Goal: Task Accomplishment & Management: Complete application form

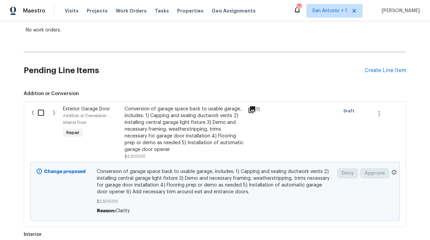
scroll to position [125, 0]
click at [39, 113] on input "checkbox" at bounding box center [43, 112] width 19 height 14
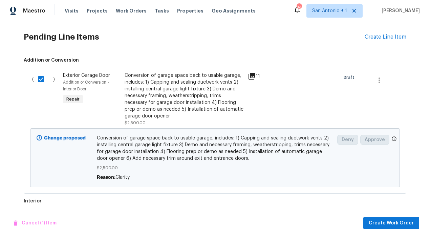
scroll to position [160, 0]
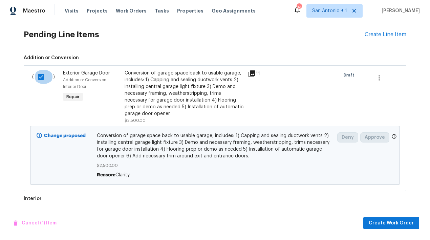
click at [41, 76] on input "checkbox" at bounding box center [43, 77] width 19 height 14
checkbox input "false"
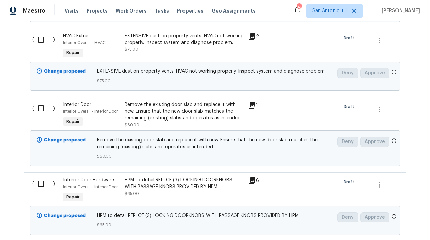
scroll to position [747, 0]
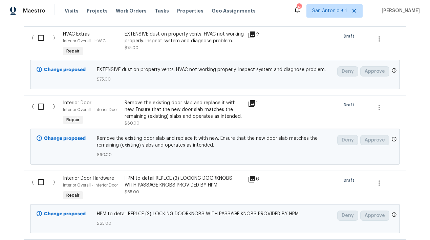
click at [40, 40] on input "checkbox" at bounding box center [43, 38] width 19 height 14
checkbox input "true"
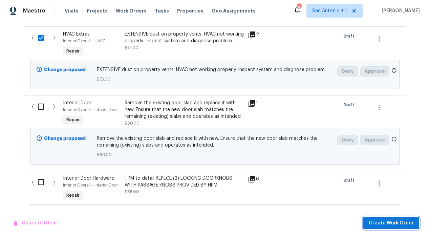
click at [395, 222] on span "Create Work Order" at bounding box center [390, 223] width 45 height 8
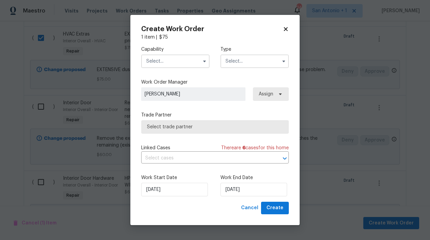
click at [180, 61] on input "text" at bounding box center [175, 61] width 68 height 14
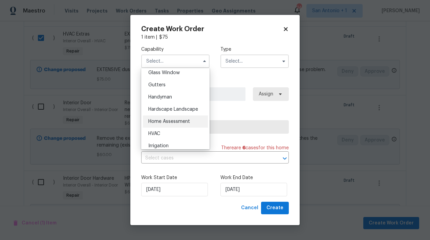
scroll to position [356, 0]
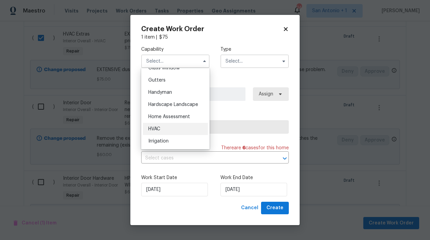
click at [157, 125] on div "HVAC" at bounding box center [175, 129] width 65 height 12
type input "HVAC"
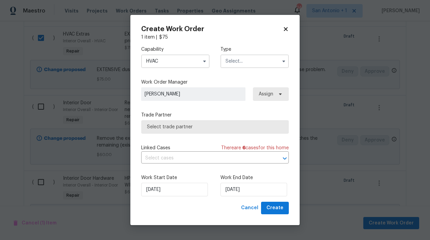
click at [236, 63] on input "text" at bounding box center [254, 61] width 68 height 14
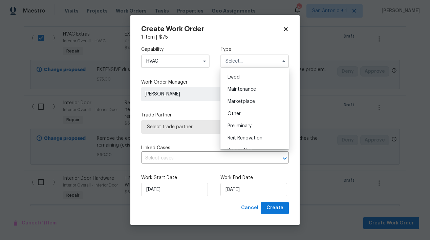
scroll to position [99, 0]
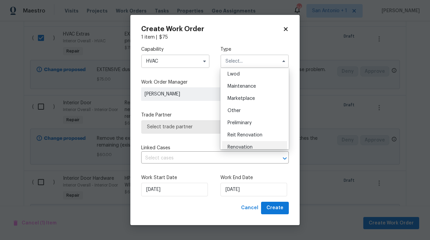
click at [246, 142] on div "Renovation" at bounding box center [254, 147] width 65 height 12
type input "Renovation"
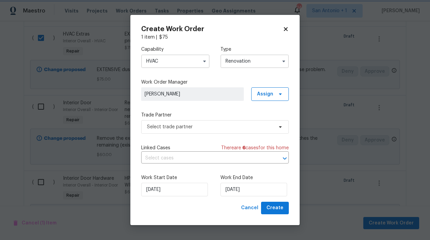
scroll to position [0, 0]
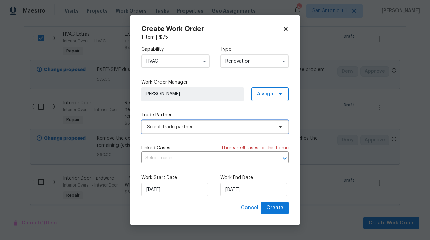
click at [247, 126] on span "Select trade partner" at bounding box center [210, 126] width 126 height 7
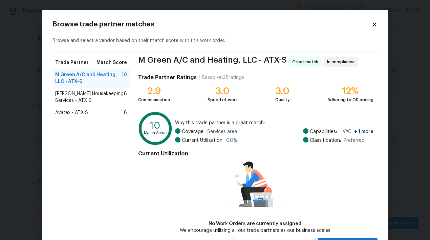
click at [102, 94] on span "Arelis Housekeeping Services - ATX-S" at bounding box center [89, 97] width 69 height 14
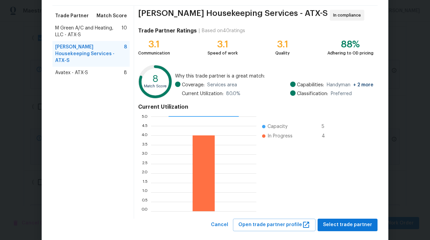
scroll to position [59, 0]
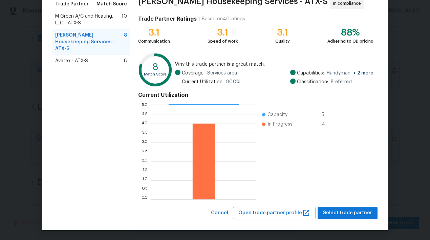
click at [100, 17] on span "M Green A/C and Heating, LLC - ATX-S" at bounding box center [88, 20] width 66 height 14
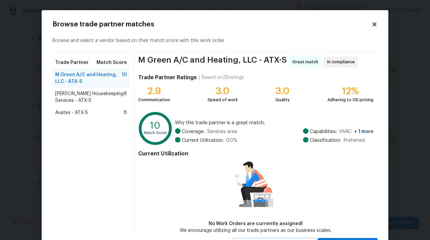
scroll to position [31, 0]
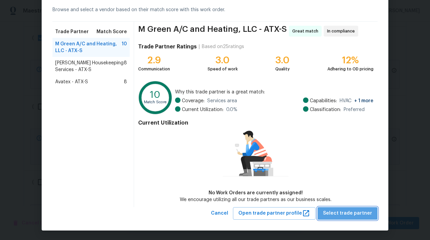
click at [351, 213] on span "Select trade partner" at bounding box center [347, 213] width 49 height 8
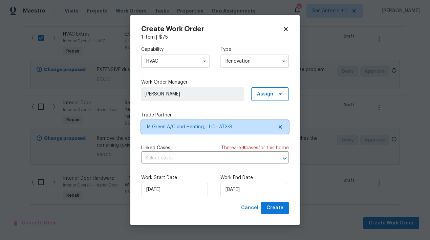
scroll to position [0, 0]
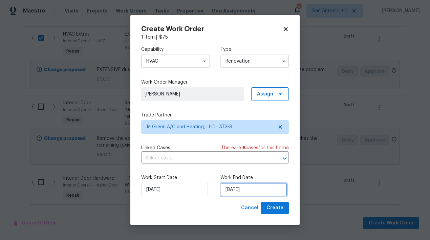
click at [243, 192] on input "8/29/2025" at bounding box center [253, 190] width 67 height 14
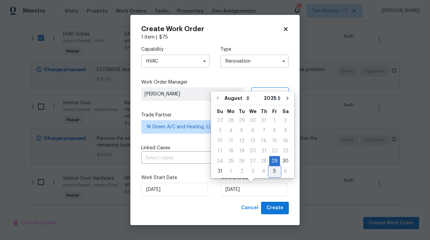
click at [272, 172] on div "5" at bounding box center [274, 170] width 11 height 9
type input "9/5/2025"
select select "8"
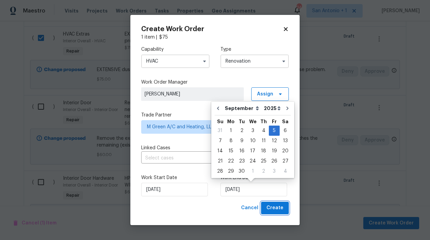
click at [274, 207] on span "Create" at bounding box center [274, 208] width 17 height 8
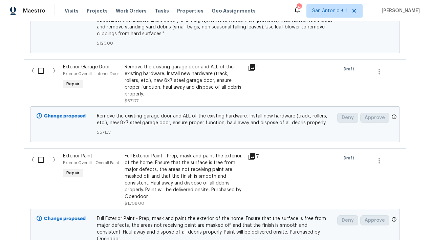
scroll to position [1878, 0]
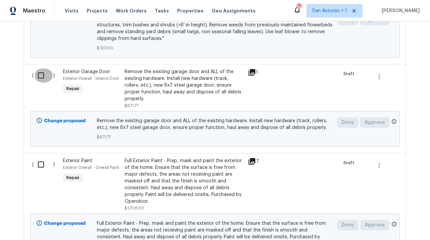
click at [39, 73] on input "checkbox" at bounding box center [43, 75] width 19 height 14
checkbox input "true"
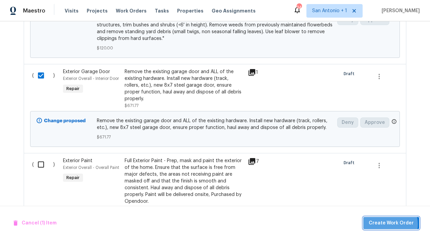
click at [388, 224] on span "Create Work Order" at bounding box center [390, 223] width 45 height 8
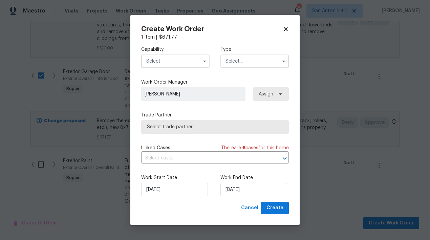
click at [184, 63] on input "text" at bounding box center [175, 61] width 68 height 14
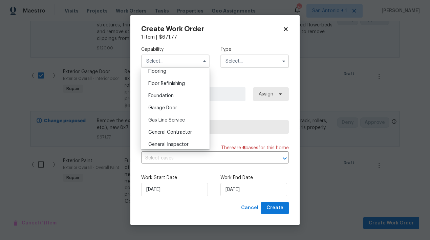
scroll to position [269, 0]
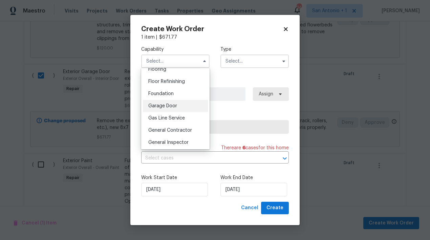
click at [173, 107] on span "Garage Door" at bounding box center [162, 106] width 29 height 5
type input "Garage Door"
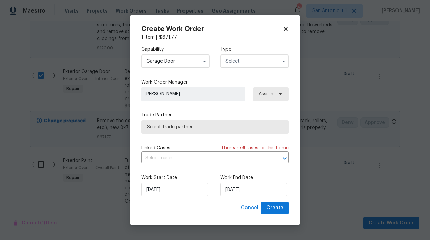
click at [242, 63] on input "text" at bounding box center [254, 61] width 68 height 14
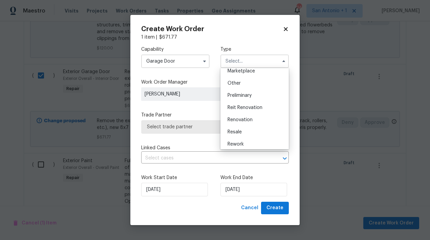
scroll to position [130, 0]
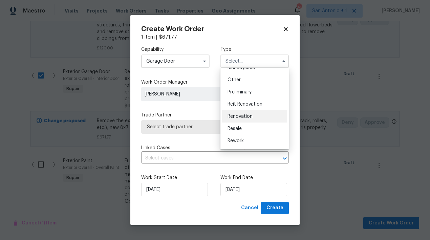
click at [242, 117] on span "Renovation" at bounding box center [239, 116] width 25 height 5
type input "Renovation"
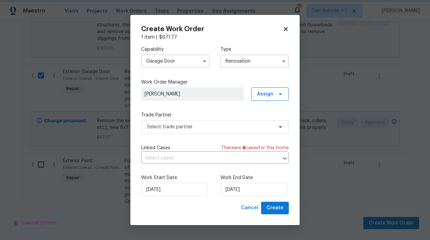
scroll to position [0, 0]
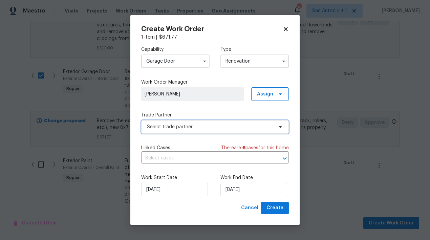
click at [243, 127] on span "Select trade partner" at bounding box center [210, 126] width 126 height 7
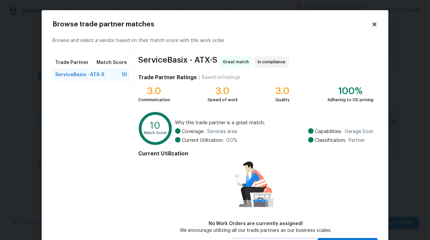
scroll to position [31, 0]
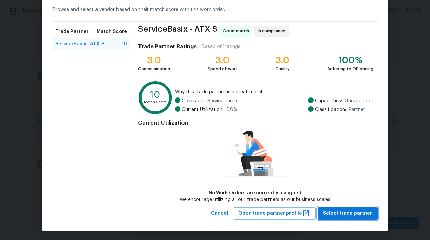
click at [351, 213] on span "Select trade partner" at bounding box center [347, 213] width 49 height 8
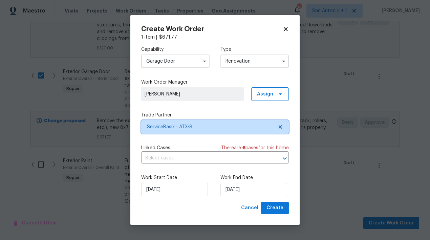
scroll to position [0, 0]
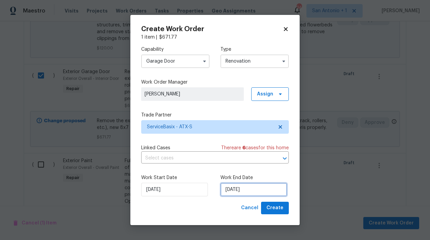
click at [273, 187] on input "[DATE]" at bounding box center [253, 190] width 67 height 14
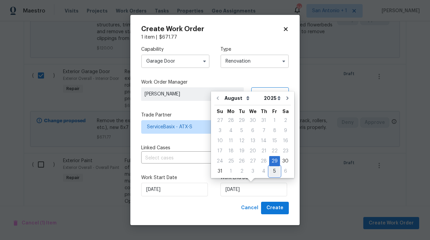
click at [271, 172] on div "5" at bounding box center [274, 170] width 11 height 9
type input "[DATE]"
select select "8"
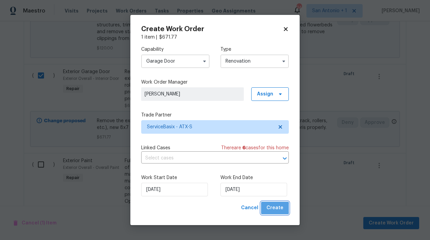
click at [276, 208] on span "Create" at bounding box center [274, 208] width 17 height 8
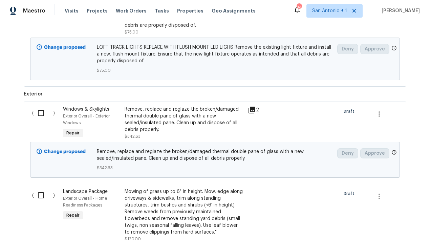
scroll to position [1666, 0]
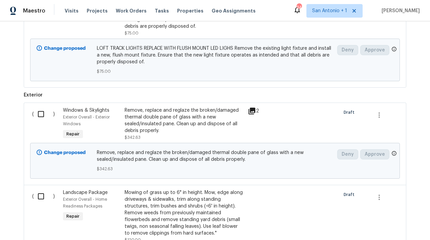
click at [41, 112] on input "checkbox" at bounding box center [43, 114] width 19 height 14
checkbox input "true"
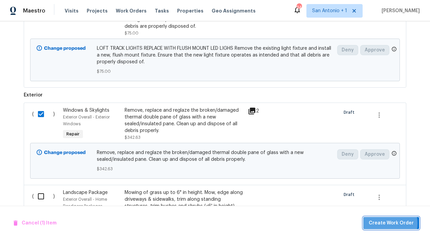
click at [386, 223] on span "Create Work Order" at bounding box center [390, 223] width 45 height 8
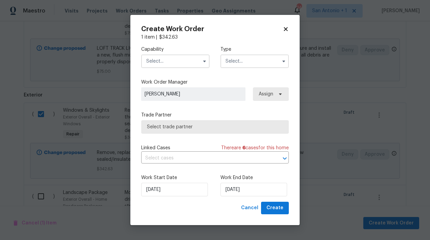
click at [182, 64] on input "text" at bounding box center [175, 61] width 68 height 14
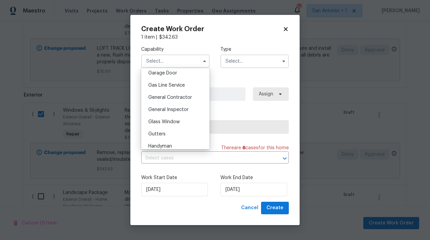
scroll to position [306, 0]
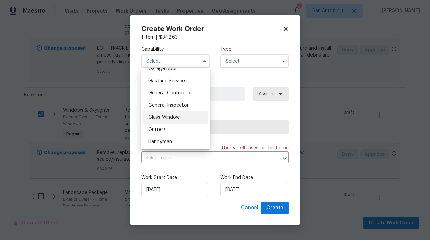
click at [166, 116] on span "Glass Window" at bounding box center [163, 117] width 31 height 5
type input "Glass Window"
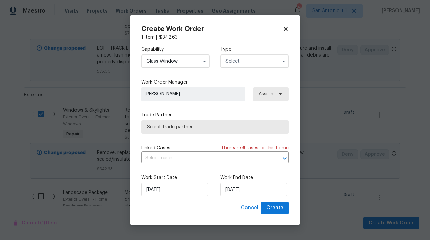
click at [238, 63] on input "text" at bounding box center [254, 61] width 68 height 14
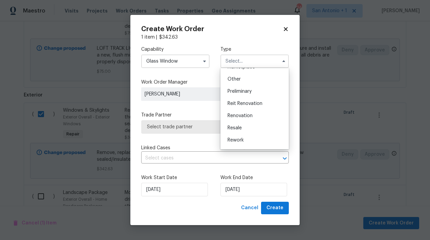
scroll to position [133, 0]
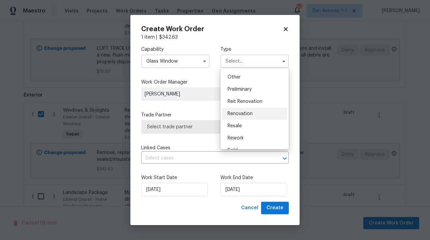
click at [245, 114] on span "Renovation" at bounding box center [239, 113] width 25 height 5
type input "Renovation"
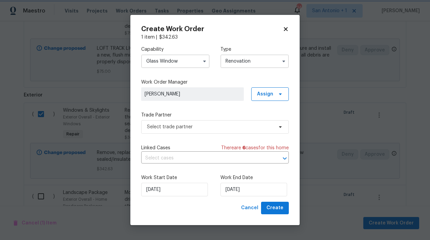
scroll to position [0, 0]
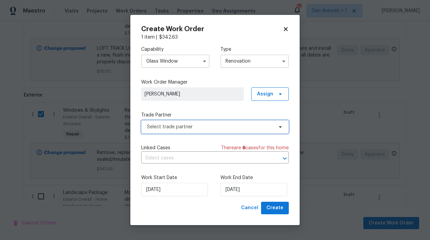
click at [252, 128] on span "Select trade partner" at bounding box center [210, 126] width 126 height 7
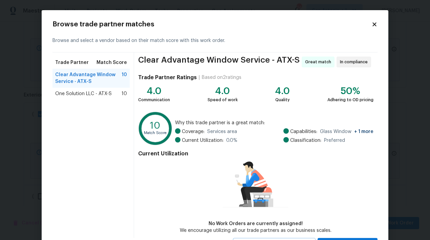
click at [99, 93] on span "One Solution LLC - ATX-S" at bounding box center [83, 93] width 57 height 7
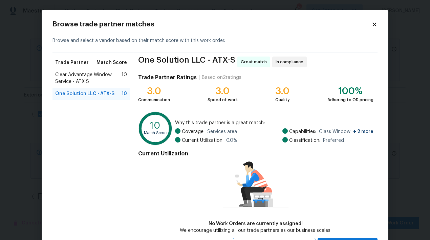
scroll to position [31, 0]
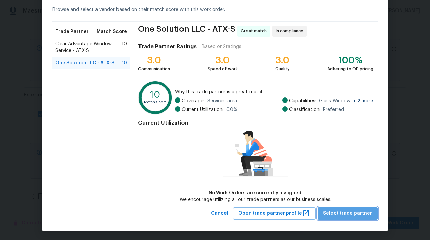
click at [352, 211] on span "Select trade partner" at bounding box center [347, 213] width 49 height 8
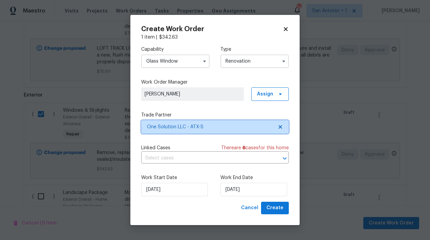
scroll to position [0, 0]
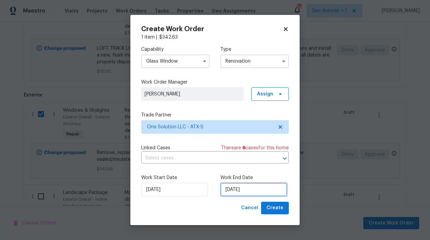
click at [249, 188] on input "[DATE]" at bounding box center [253, 190] width 67 height 14
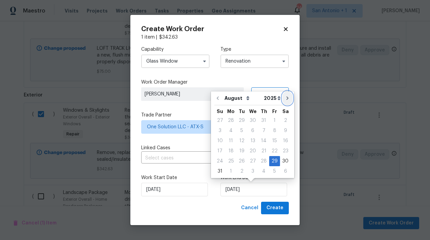
click at [286, 99] on icon "Go to next month" at bounding box center [287, 97] width 2 height 3
type input "9/29/2025"
select select "8"
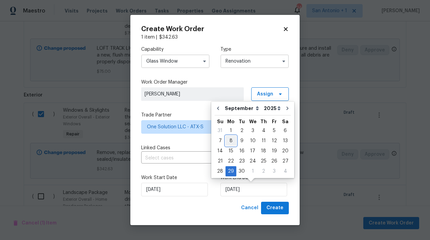
click at [231, 139] on div "8" at bounding box center [230, 140] width 11 height 9
type input "[DATE]"
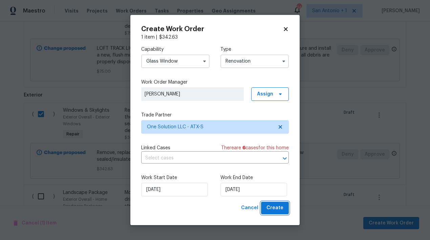
click at [272, 209] on span "Create" at bounding box center [274, 208] width 17 height 8
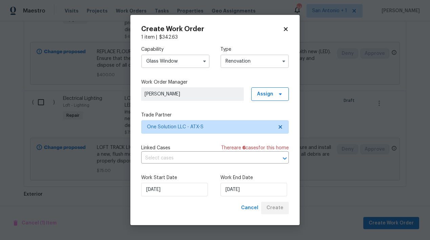
scroll to position [1691, 0]
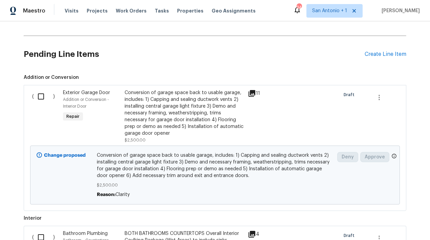
scroll to position [210, 0]
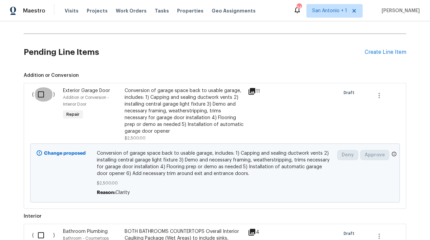
click at [40, 95] on input "checkbox" at bounding box center [43, 94] width 19 height 14
checkbox input "true"
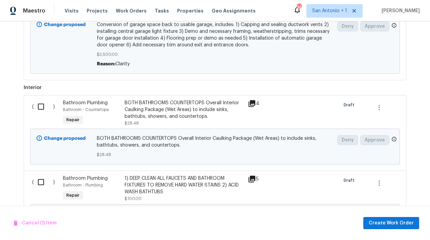
scroll to position [339, 0]
click at [39, 106] on input "checkbox" at bounding box center [43, 106] width 19 height 14
checkbox input "true"
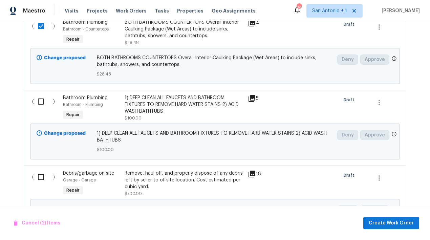
scroll to position [422, 0]
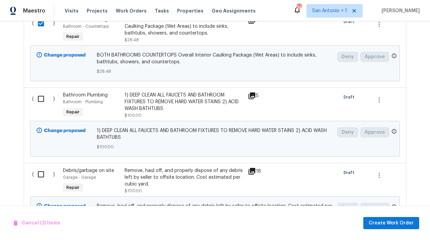
click at [39, 100] on input "checkbox" at bounding box center [43, 99] width 19 height 14
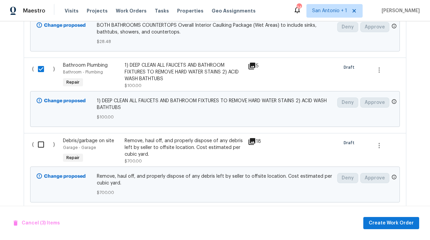
scroll to position [451, 0]
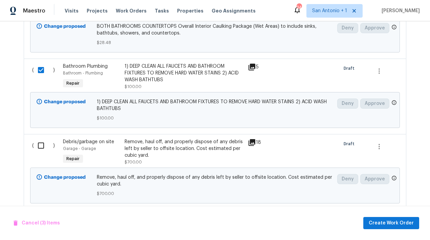
click at [41, 70] on input "checkbox" at bounding box center [43, 70] width 19 height 14
checkbox input "false"
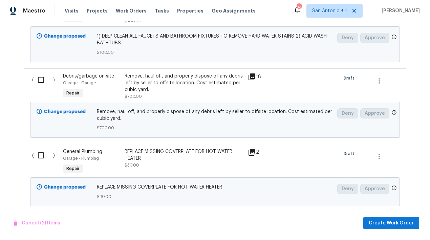
scroll to position [518, 0]
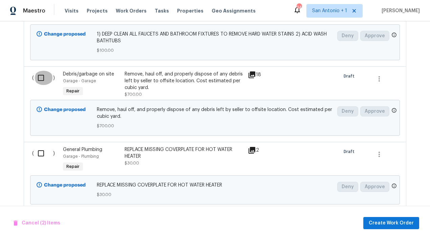
click at [41, 78] on input "checkbox" at bounding box center [43, 78] width 19 height 14
checkbox input "true"
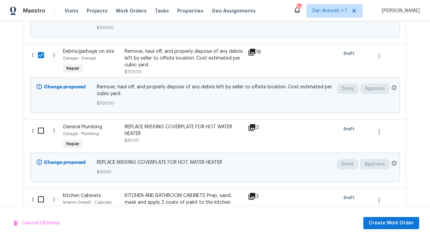
scroll to position [546, 0]
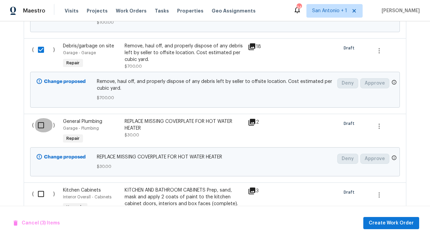
click at [41, 126] on input "checkbox" at bounding box center [43, 125] width 19 height 14
checkbox input "true"
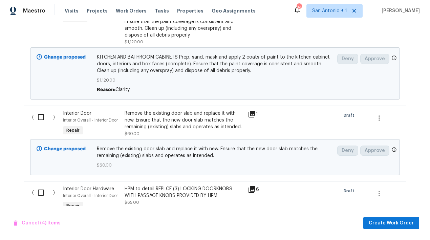
scroll to position [741, 0]
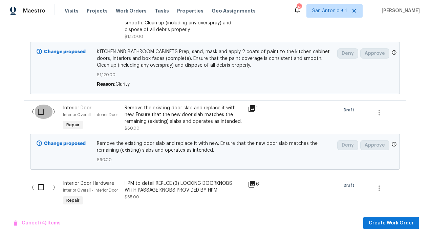
click at [40, 115] on input "checkbox" at bounding box center [43, 112] width 19 height 14
checkbox input "true"
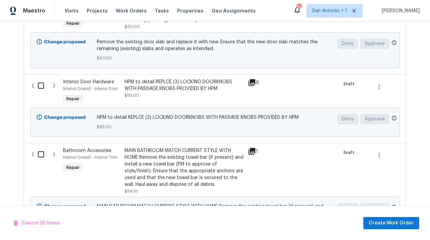
scroll to position [842, 0]
click at [41, 88] on input "checkbox" at bounding box center [43, 85] width 19 height 14
checkbox input "true"
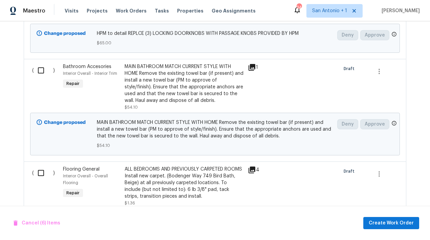
scroll to position [926, 0]
click at [40, 73] on input "checkbox" at bounding box center [43, 71] width 19 height 14
checkbox input "true"
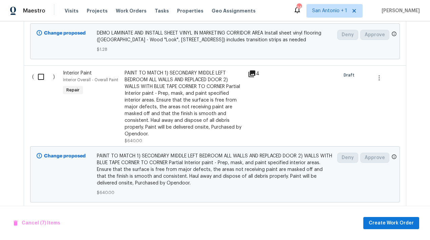
scroll to position [1209, 0]
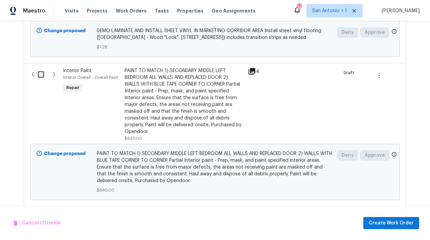
click at [42, 70] on input "checkbox" at bounding box center [43, 74] width 19 height 14
checkbox input "true"
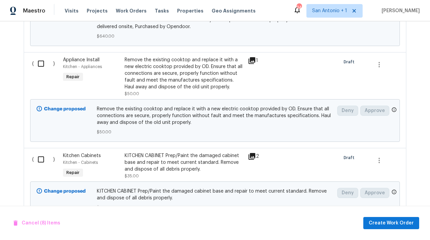
scroll to position [1363, 0]
click at [40, 59] on input "checkbox" at bounding box center [43, 64] width 19 height 14
checkbox input "true"
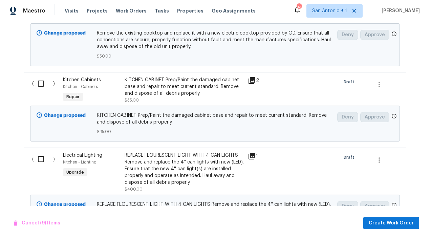
scroll to position [1442, 0]
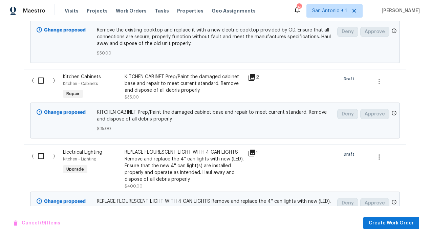
click at [39, 77] on input "checkbox" at bounding box center [43, 80] width 19 height 14
checkbox input "true"
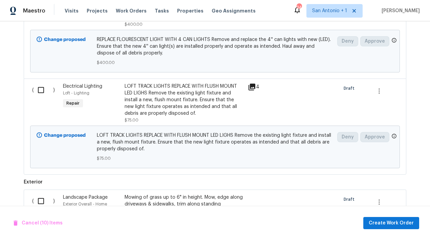
scroll to position [1606, 0]
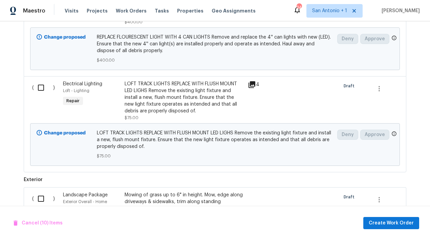
click at [38, 84] on input "checkbox" at bounding box center [43, 88] width 19 height 14
checkbox input "true"
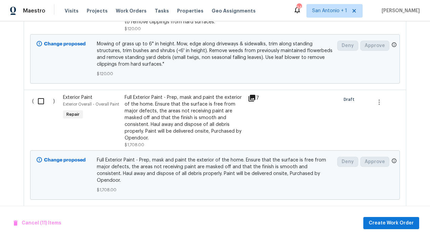
scroll to position [1821, 0]
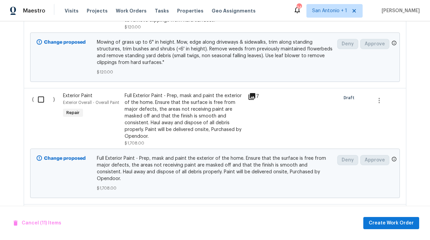
click at [40, 95] on input "checkbox" at bounding box center [43, 99] width 19 height 14
checkbox input "true"
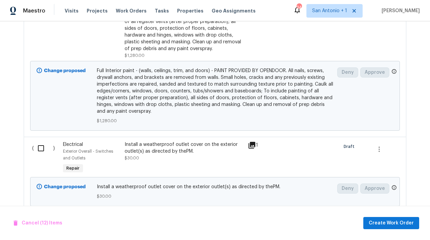
scroll to position [2075, 0]
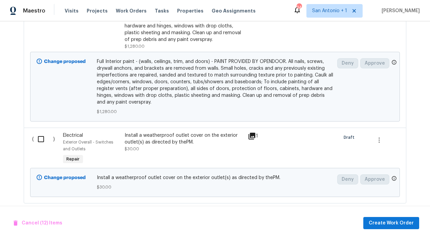
click at [40, 132] on input "checkbox" at bounding box center [43, 139] width 19 height 14
checkbox input "true"
click at [391, 222] on span "Create Work Order" at bounding box center [390, 223] width 45 height 8
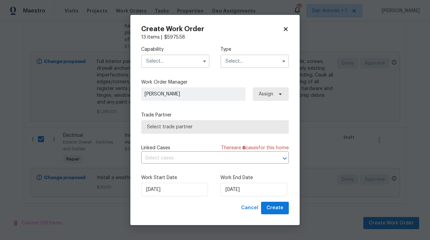
click at [188, 61] on input "text" at bounding box center [175, 61] width 68 height 14
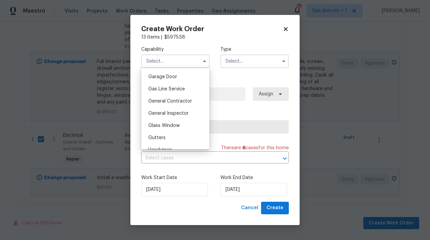
scroll to position [299, 0]
click at [178, 102] on span "General Contractor" at bounding box center [170, 100] width 44 height 5
type input "General Contractor"
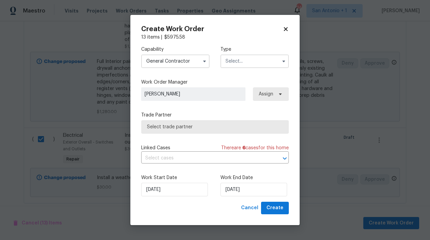
click at [251, 63] on input "text" at bounding box center [254, 61] width 68 height 14
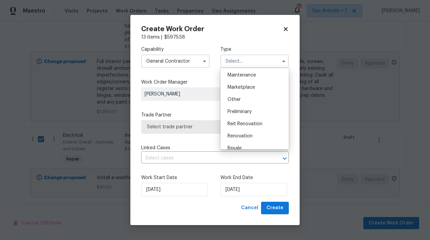
scroll to position [114, 0]
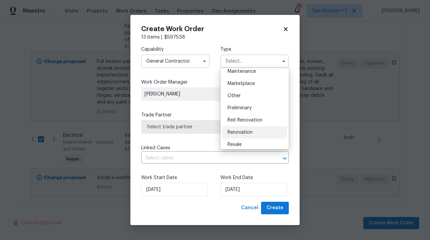
click at [244, 132] on span "Renovation" at bounding box center [239, 132] width 25 height 5
type input "Renovation"
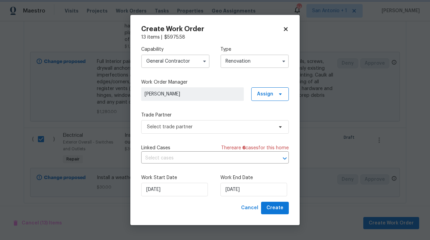
scroll to position [0, 0]
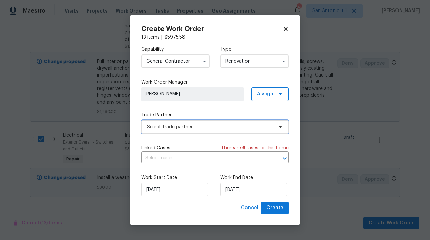
click at [228, 127] on span "Select trade partner" at bounding box center [210, 126] width 126 height 7
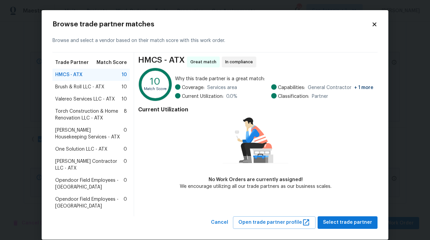
click at [97, 86] on span "Brush & Roll LLC - ATX" at bounding box center [79, 87] width 49 height 7
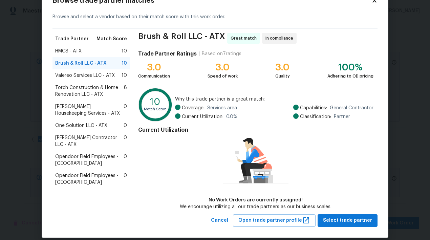
click at [76, 87] on span "Torch Construction & Home Renovation LLC - ATX" at bounding box center [89, 91] width 69 height 14
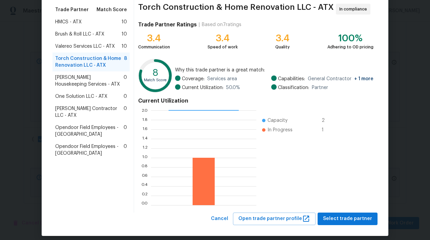
scroll to position [59, 0]
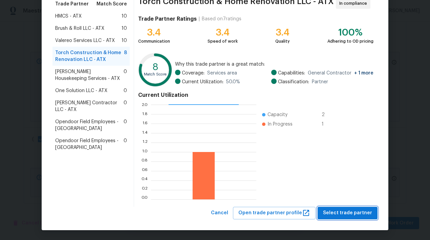
click at [355, 210] on span "Select trade partner" at bounding box center [347, 213] width 49 height 8
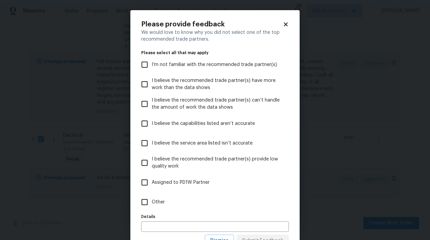
scroll to position [28, 0]
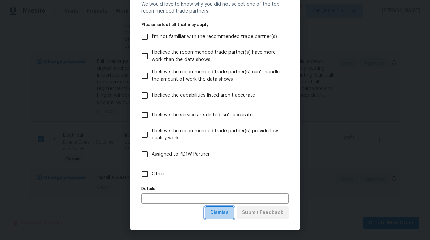
click at [224, 210] on span "Dismiss" at bounding box center [219, 212] width 18 height 8
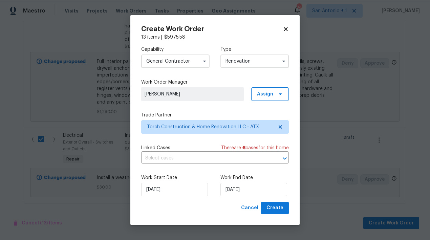
scroll to position [0, 0]
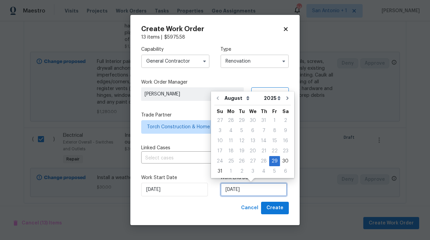
click at [246, 191] on input "[DATE]" at bounding box center [253, 190] width 67 height 14
click at [285, 99] on icon "Go to next month" at bounding box center [287, 97] width 5 height 5
type input "[DATE]"
select select "8"
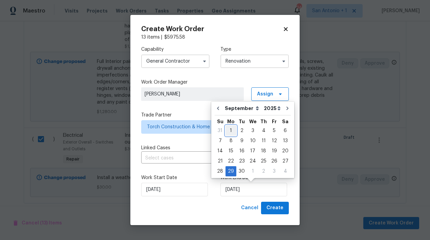
click at [229, 130] on div "1" at bounding box center [230, 130] width 11 height 9
type input "[DATE]"
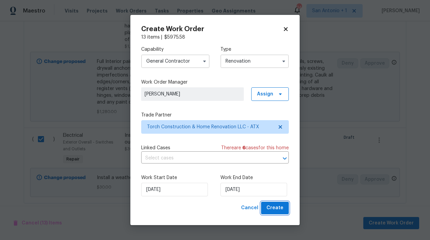
click at [278, 209] on span "Create" at bounding box center [274, 208] width 17 height 8
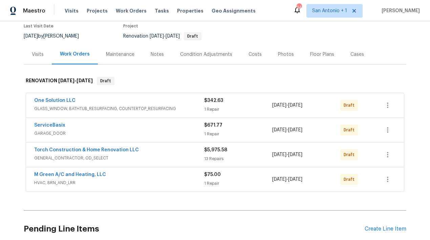
scroll to position [64, 0]
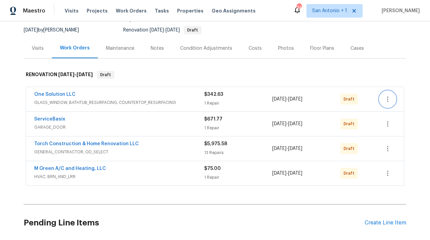
click at [389, 100] on icon "button" at bounding box center [387, 99] width 8 height 8
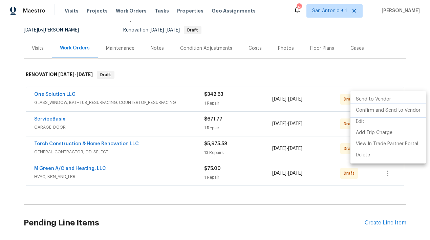
click at [384, 112] on li "Confirm and Send to Vendor" at bounding box center [387, 110] width 75 height 11
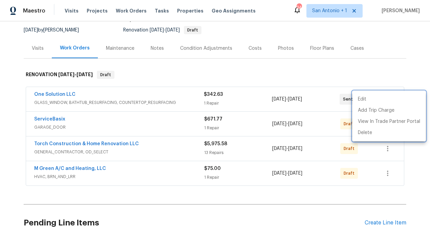
click at [267, 74] on div at bounding box center [215, 120] width 430 height 240
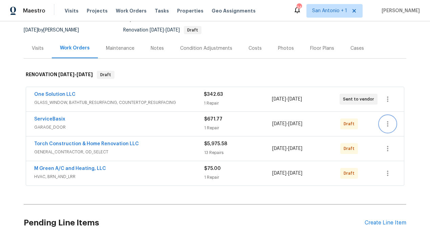
click at [389, 124] on icon "button" at bounding box center [387, 124] width 8 height 8
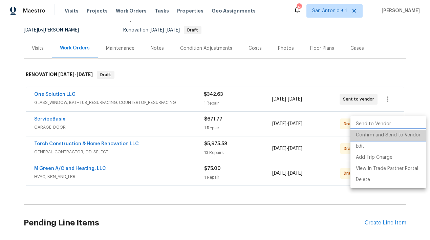
click at [388, 132] on li "Confirm and Send to Vendor" at bounding box center [387, 135] width 75 height 11
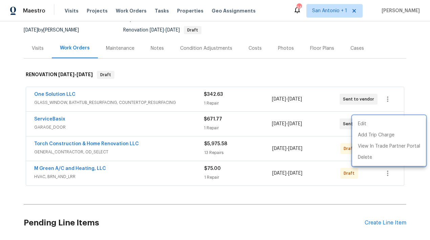
click at [312, 79] on div at bounding box center [215, 120] width 430 height 240
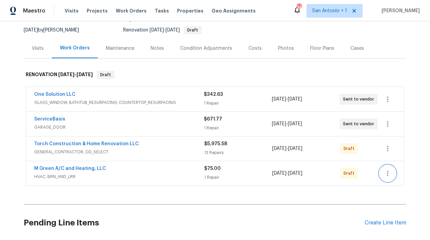
click at [388, 174] on icon "button" at bounding box center [387, 173] width 8 height 8
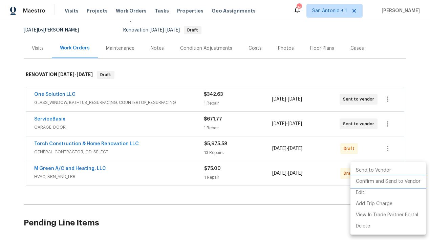
click at [383, 182] on li "Confirm and Send to Vendor" at bounding box center [387, 181] width 75 height 11
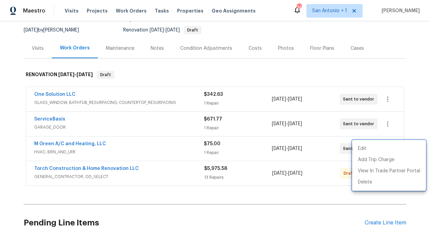
click at [303, 75] on div at bounding box center [215, 120] width 430 height 240
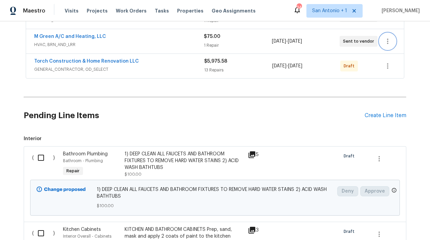
scroll to position [174, 0]
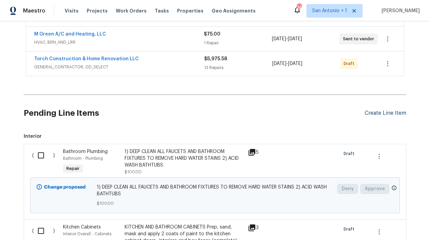
click at [376, 115] on div "Create Line Item" at bounding box center [385, 113] width 42 height 6
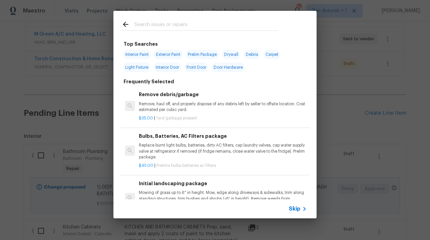
click at [194, 28] on input "text" at bounding box center [205, 25] width 143 height 10
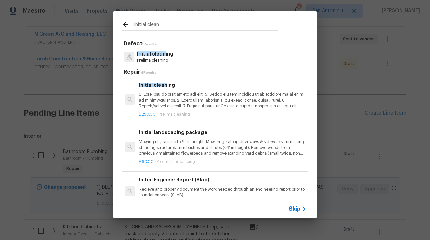
type input "initial clean"
click at [156, 53] on span "Initial clean" at bounding box center [151, 53] width 28 height 5
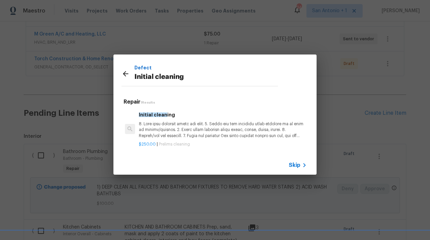
click at [163, 127] on p at bounding box center [223, 129] width 168 height 17
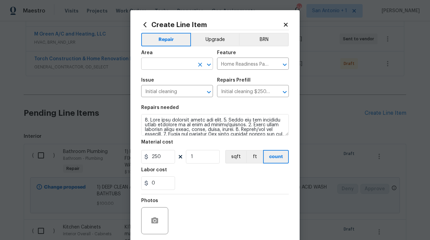
click at [182, 63] on input "text" at bounding box center [167, 64] width 53 height 10
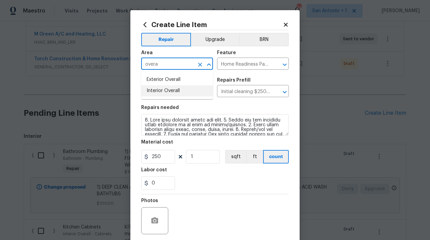
click at [171, 88] on li "Interior Overall" at bounding box center [177, 90] width 72 height 11
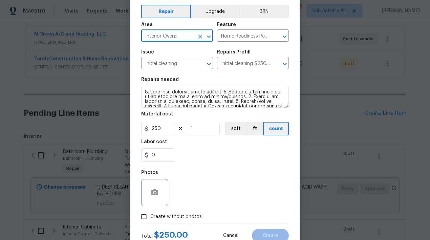
scroll to position [52, 0]
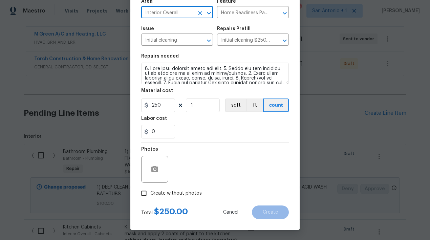
type input "Interior Overall"
click at [186, 193] on span "Create without photos" at bounding box center [175, 193] width 51 height 7
click at [150, 193] on input "Create without photos" at bounding box center [143, 193] width 13 height 13
checkbox input "true"
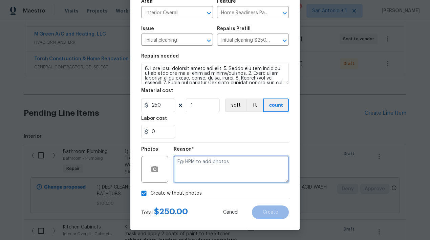
click at [211, 165] on textarea at bounding box center [231, 169] width 115 height 27
type textarea "HPM to add"
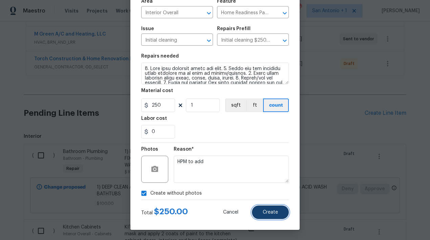
click at [273, 210] on span "Create" at bounding box center [270, 212] width 15 height 5
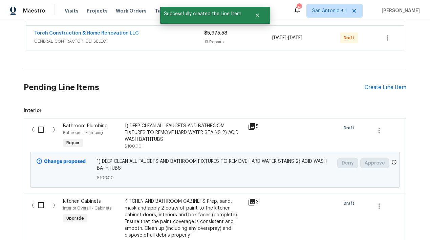
scroll to position [208, 0]
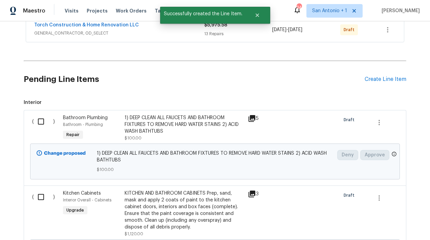
click at [41, 121] on input "checkbox" at bounding box center [43, 121] width 19 height 14
checkbox input "true"
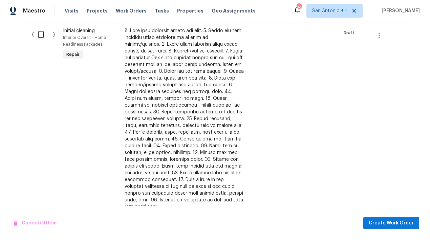
scroll to position [485, 0]
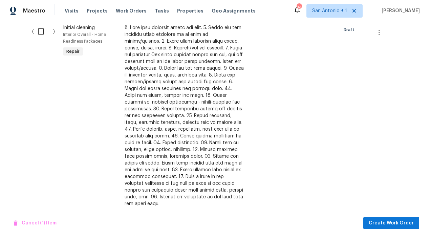
click at [43, 31] on input "checkbox" at bounding box center [43, 31] width 19 height 14
checkbox input "true"
click at [384, 217] on button "Create Work Order" at bounding box center [391, 223] width 56 height 13
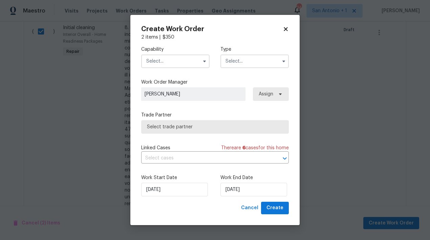
click at [172, 64] on input "text" at bounding box center [175, 61] width 68 height 14
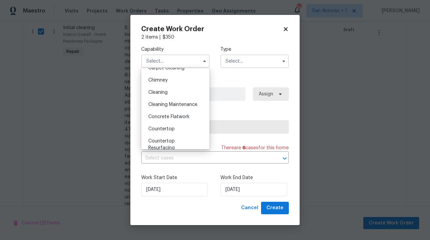
scroll to position [82, 0]
click at [172, 100] on div "Cleaning Maintenance" at bounding box center [175, 104] width 65 height 12
type input "Cleaning Maintenance"
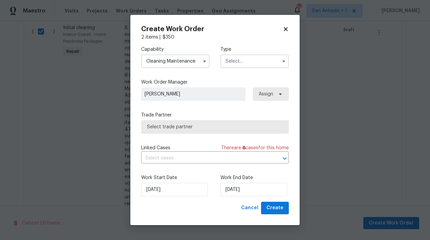
click at [232, 62] on input "text" at bounding box center [254, 61] width 68 height 14
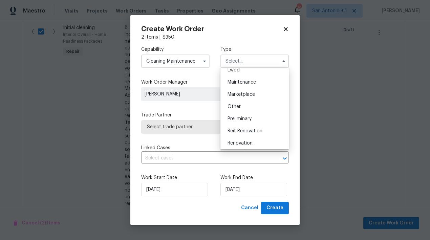
scroll to position [107, 0]
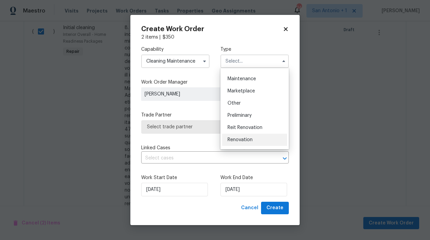
click at [237, 137] on span "Renovation" at bounding box center [239, 139] width 25 height 5
type input "Renovation"
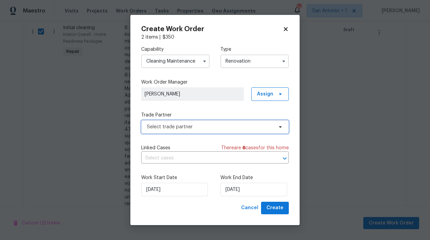
click at [194, 130] on span "Select trade partner" at bounding box center [210, 126] width 126 height 7
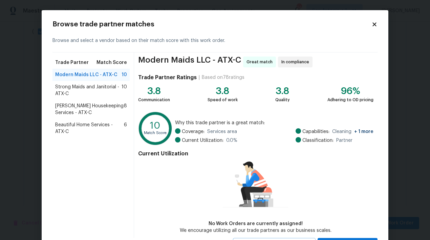
click at [95, 87] on span "Strong Maids and Janitorial - ATX-C" at bounding box center [88, 91] width 66 height 14
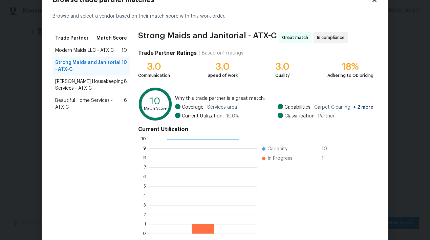
scroll to position [59, 0]
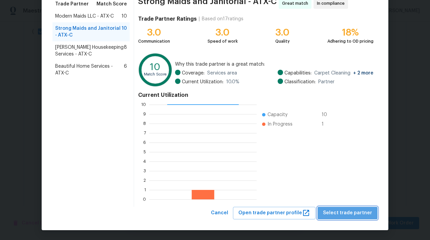
click at [351, 212] on span "Select trade partner" at bounding box center [347, 213] width 49 height 8
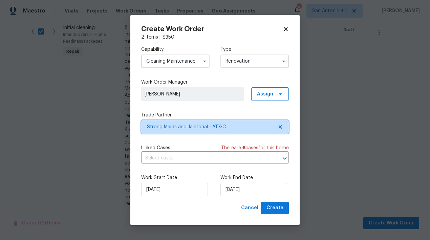
scroll to position [0, 0]
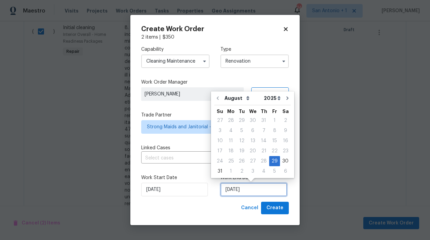
click at [245, 189] on input "[DATE]" at bounding box center [253, 190] width 67 height 14
click at [284, 101] on button "Go to next month" at bounding box center [287, 98] width 10 height 14
type input "9/29/2025"
select select "8"
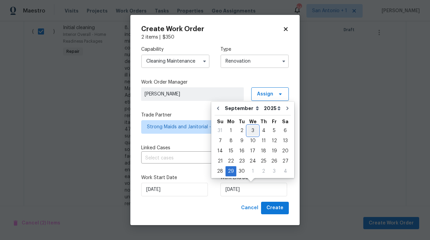
click at [249, 129] on div "3" at bounding box center [252, 130] width 11 height 9
type input "[DATE]"
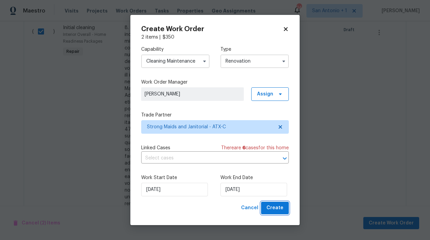
click at [274, 208] on span "Create" at bounding box center [274, 208] width 17 height 8
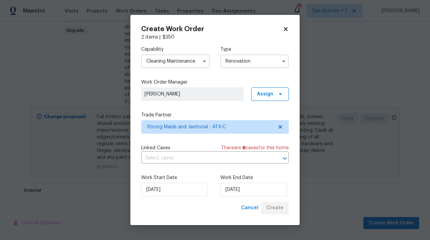
scroll to position [510, 0]
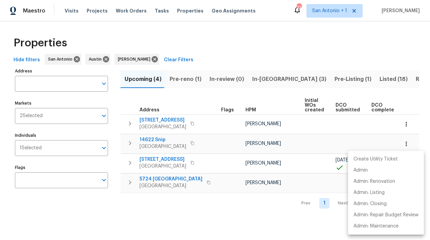
scroll to position [0, 140]
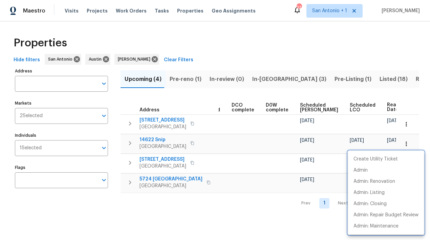
click at [256, 51] on div at bounding box center [215, 120] width 430 height 240
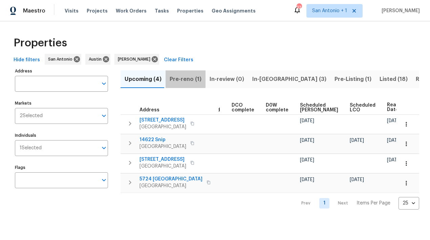
click at [184, 78] on span "Pre-reno (1)" at bounding box center [186, 78] width 32 height 9
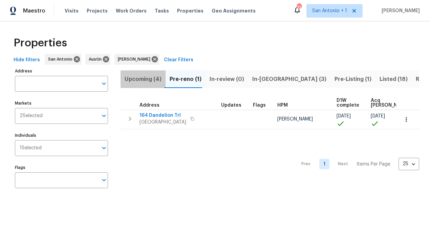
click at [144, 79] on span "Upcoming (4)" at bounding box center [143, 78] width 37 height 9
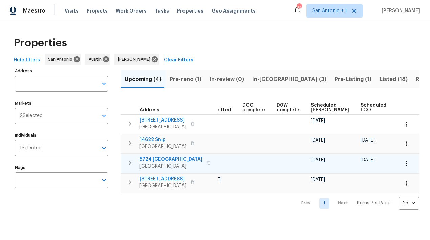
scroll to position [0, 132]
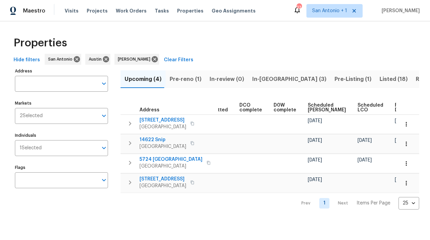
click at [395, 106] on span "Ready Date" at bounding box center [402, 107] width 15 height 9
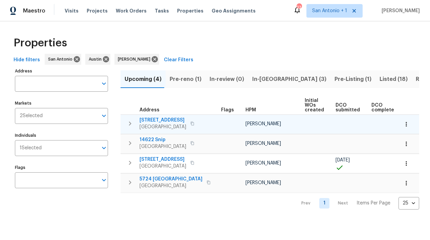
scroll to position [0, 140]
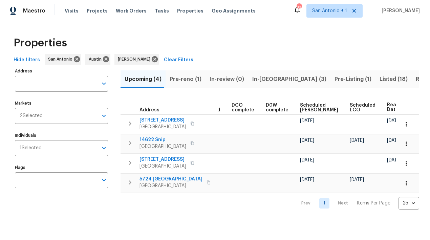
click at [257, 78] on span "In-[GEOGRAPHIC_DATA] (3)" at bounding box center [289, 78] width 74 height 9
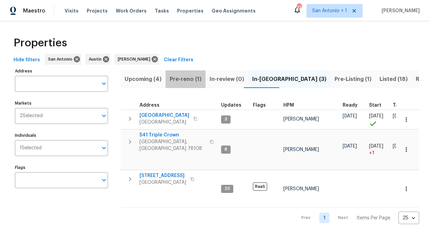
click at [185, 78] on span "Pre-reno (1)" at bounding box center [186, 78] width 32 height 9
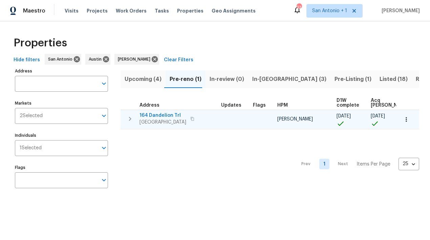
click at [130, 117] on icon "button" at bounding box center [130, 119] width 8 height 8
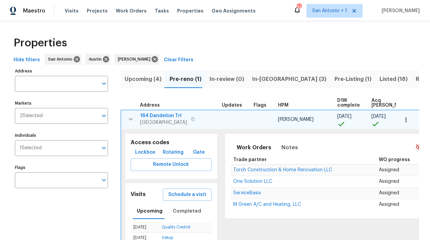
click at [141, 152] on span "Lockbox" at bounding box center [145, 152] width 20 height 8
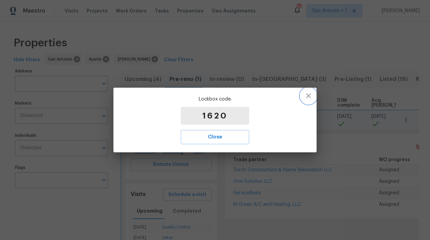
click at [307, 94] on icon "button" at bounding box center [308, 96] width 8 height 8
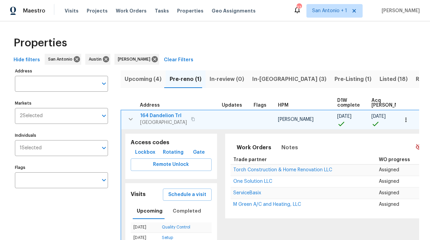
click at [131, 117] on icon "button" at bounding box center [131, 119] width 8 height 8
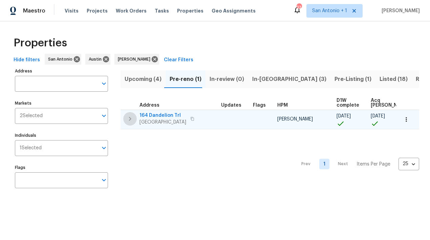
click at [130, 118] on icon "button" at bounding box center [130, 119] width 8 height 8
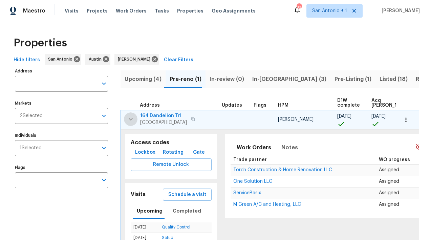
click at [130, 118] on icon "button" at bounding box center [131, 119] width 8 height 8
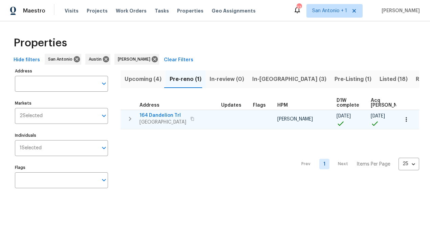
click at [131, 119] on icon "button" at bounding box center [130, 119] width 8 height 8
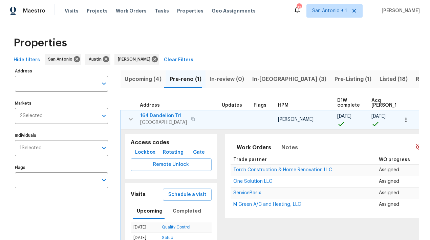
click at [130, 118] on icon "button" at bounding box center [131, 119] width 8 height 8
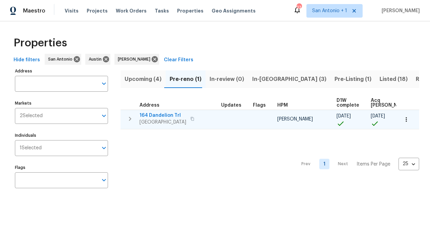
click at [165, 115] on span "164 Dandelion Trl" at bounding box center [162, 115] width 47 height 7
click at [406, 121] on icon "button" at bounding box center [405, 119] width 1 height 4
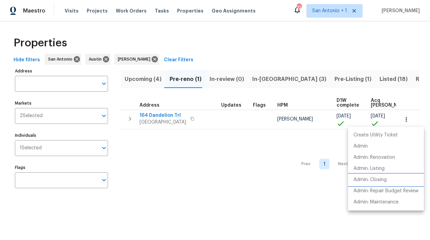
click at [378, 181] on p "Admin: Closing" at bounding box center [369, 179] width 33 height 7
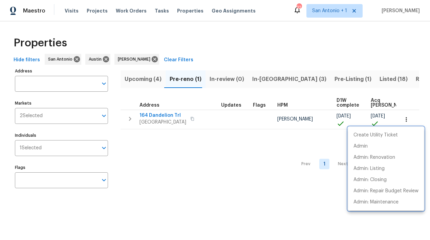
click at [164, 115] on div at bounding box center [215, 120] width 430 height 240
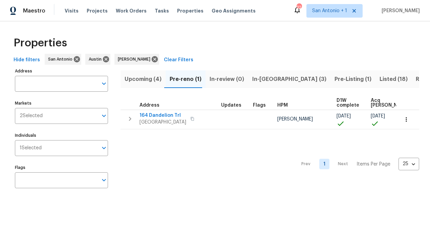
click at [164, 115] on span "164 Dandelion Trl" at bounding box center [162, 115] width 47 height 7
click at [252, 78] on span "In-[GEOGRAPHIC_DATA] (3)" at bounding box center [289, 78] width 74 height 9
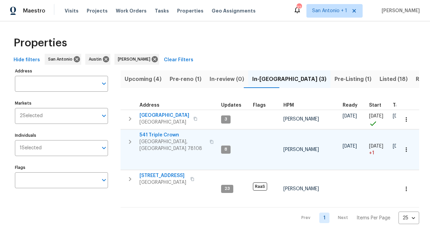
click at [160, 136] on span "541 Triple Crown" at bounding box center [172, 135] width 66 height 7
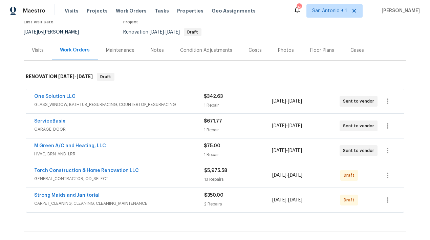
scroll to position [67, 0]
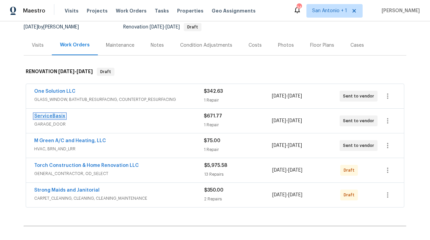
click at [53, 115] on link "ServiceBasix" at bounding box center [49, 116] width 31 height 5
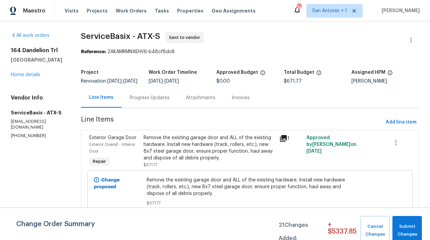
click at [155, 101] on div "Progress Updates" at bounding box center [150, 97] width 40 height 7
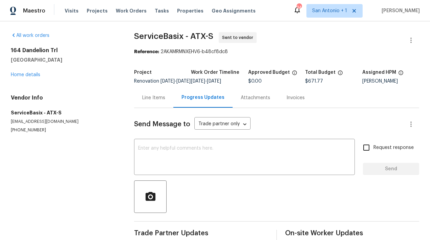
scroll to position [16, 0]
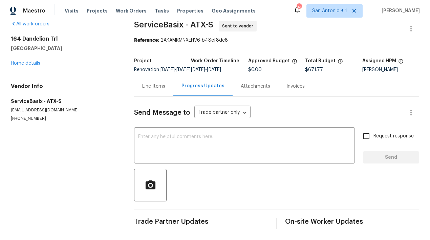
click at [157, 88] on div "Line Items" at bounding box center [153, 86] width 23 height 7
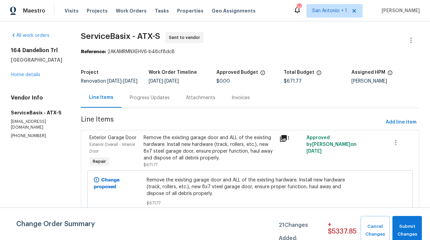
scroll to position [3, 0]
click at [191, 99] on div "Attachments" at bounding box center [200, 97] width 29 height 7
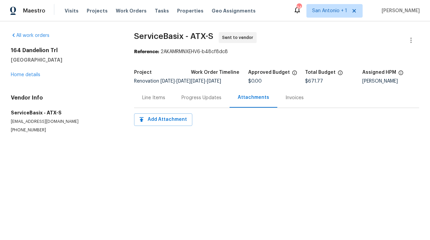
click at [191, 101] on div "Progress Updates" at bounding box center [201, 97] width 40 height 7
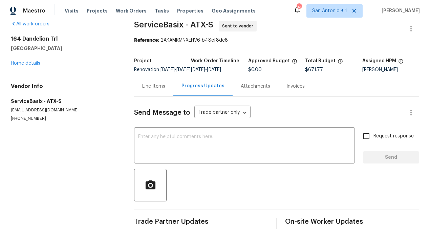
scroll to position [16, 0]
click at [32, 61] on link "Home details" at bounding box center [25, 63] width 29 height 5
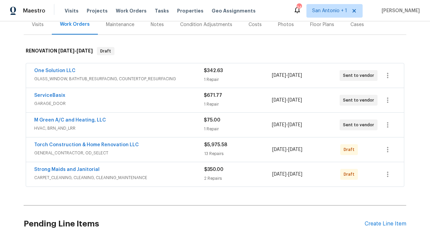
scroll to position [88, 0]
click at [58, 94] on link "ServiceBasix" at bounding box center [49, 95] width 31 height 5
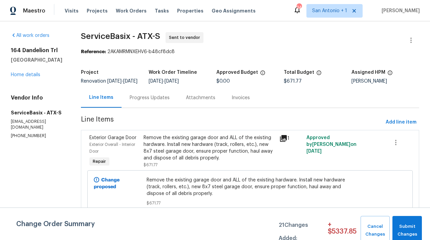
click at [154, 101] on div "Progress Updates" at bounding box center [150, 97] width 40 height 7
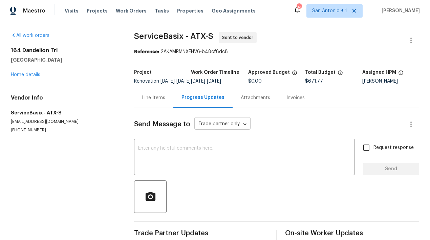
scroll to position [16, 0]
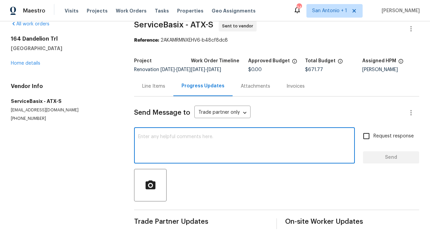
click at [192, 135] on textarea at bounding box center [244, 146] width 212 height 24
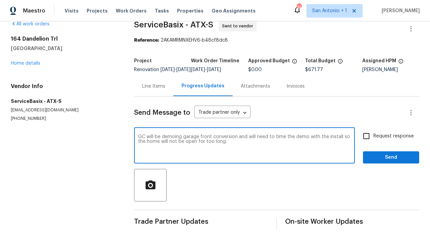
type textarea "GC will be demoing garage front conversion and will need to time the demo with …"
click at [395, 161] on span "Send" at bounding box center [390, 157] width 45 height 8
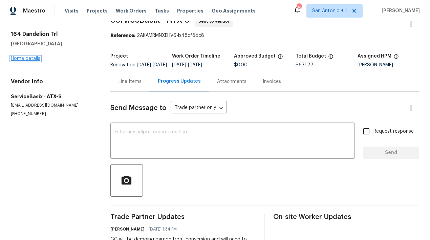
click at [30, 59] on link "Home details" at bounding box center [25, 58] width 29 height 5
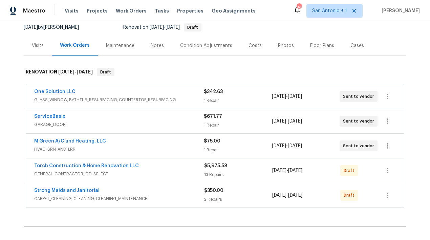
scroll to position [68, 0]
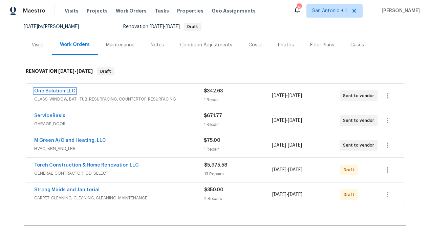
click at [54, 91] on link "One Solution LLC" at bounding box center [54, 91] width 41 height 5
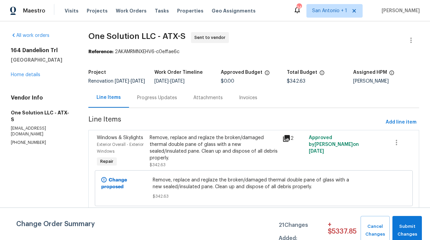
click at [158, 101] on div "Progress Updates" at bounding box center [157, 97] width 40 height 7
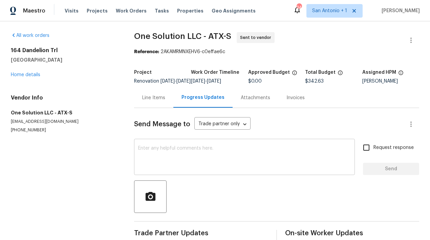
click at [172, 157] on textarea at bounding box center [244, 158] width 212 height 24
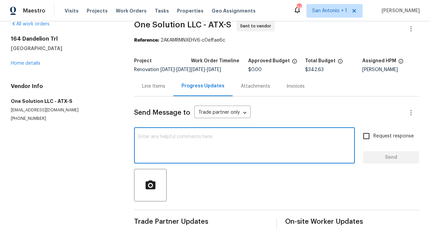
scroll to position [16, 0]
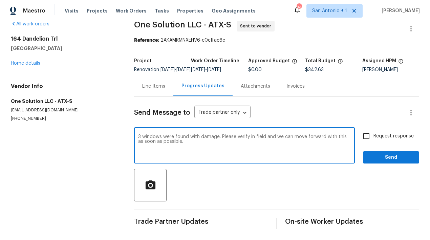
type textarea "3 windows were found with damage. Please verify in field and we can move forwar…"
click at [399, 159] on span "Send" at bounding box center [390, 157] width 45 height 8
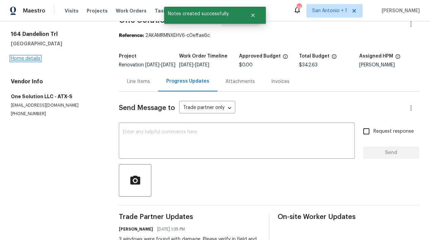
click at [22, 58] on link "Home details" at bounding box center [25, 58] width 29 height 5
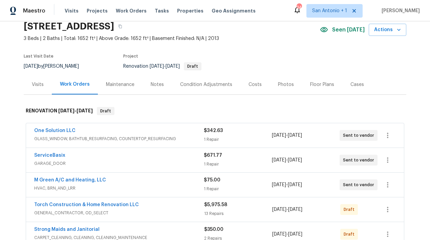
scroll to position [34, 0]
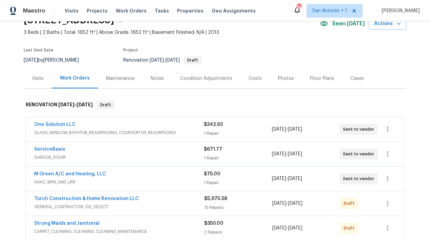
click at [36, 80] on div "Visits" at bounding box center [38, 78] width 12 height 7
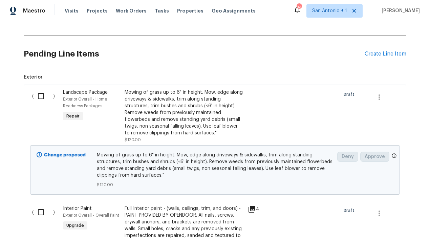
scroll to position [259, 0]
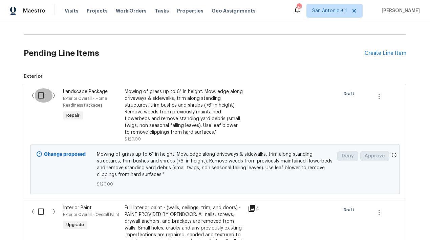
click at [40, 95] on input "checkbox" at bounding box center [43, 95] width 19 height 14
checkbox input "true"
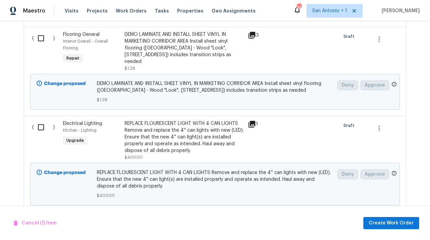
scroll to position [844, 0]
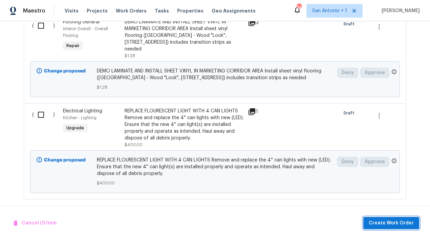
click at [390, 220] on span "Create Work Order" at bounding box center [390, 223] width 45 height 8
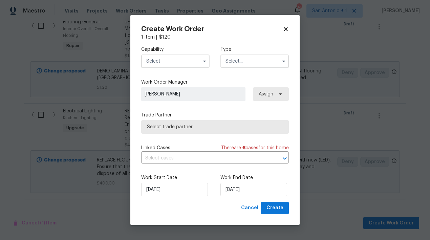
click at [186, 63] on input "text" at bounding box center [175, 61] width 68 height 14
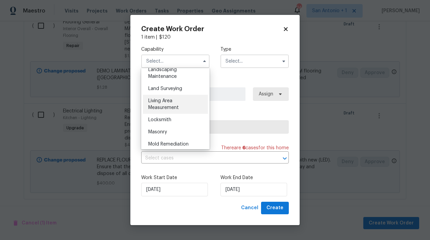
scroll to position [442, 0]
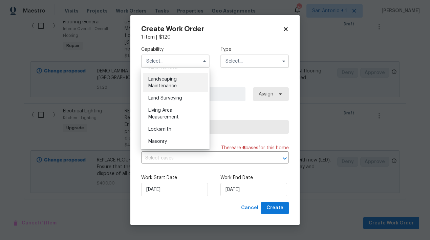
click at [170, 86] on span "Landscaping Maintenance" at bounding box center [162, 83] width 28 height 12
type input "Landscaping Maintenance"
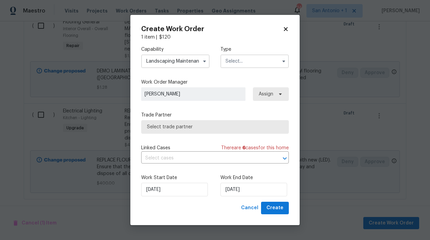
click at [241, 66] on input "text" at bounding box center [254, 61] width 68 height 14
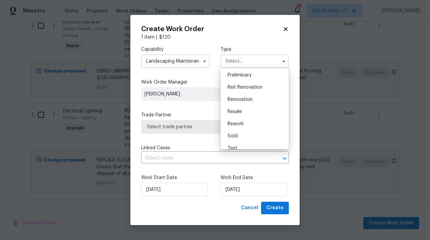
scroll to position [147, 0]
click at [243, 97] on span "Renovation" at bounding box center [239, 99] width 25 height 5
type input "Renovation"
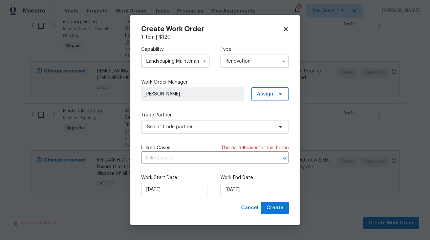
scroll to position [0, 0]
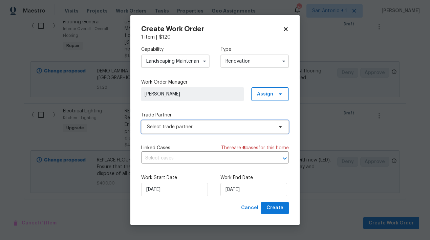
click at [241, 128] on span "Select trade partner" at bounding box center [210, 126] width 126 height 7
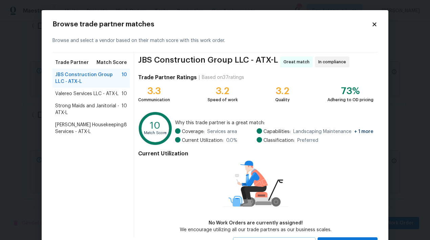
scroll to position [30, 0]
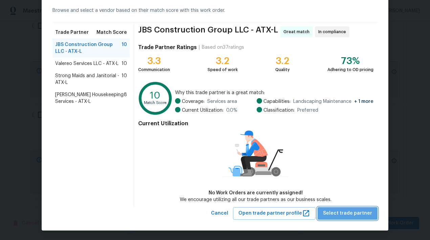
click at [352, 215] on span "Select trade partner" at bounding box center [347, 213] width 49 height 8
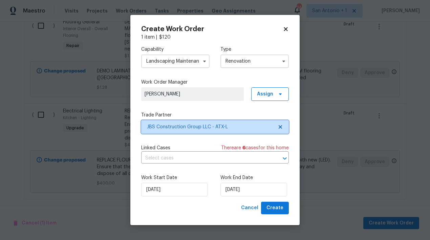
scroll to position [0, 0]
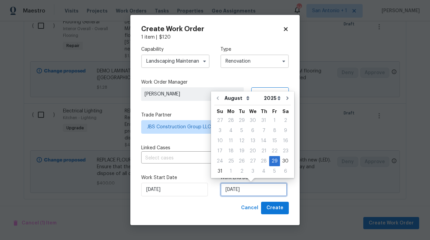
click at [268, 190] on input "[DATE]" at bounding box center [253, 190] width 67 height 14
click at [285, 96] on icon "Go to next month" at bounding box center [287, 97] width 5 height 5
type input "[DATE]"
select select "8"
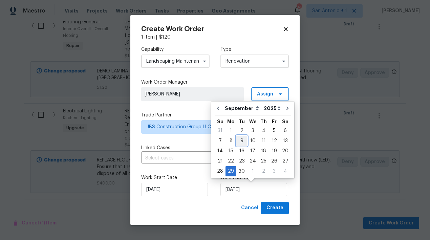
click at [241, 139] on div "9" at bounding box center [241, 140] width 11 height 9
type input "[DATE]"
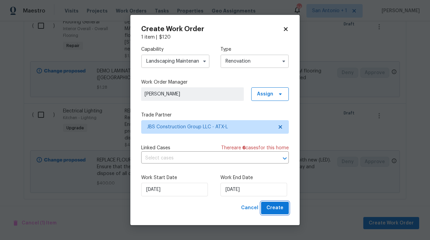
click at [274, 211] on span "Create" at bounding box center [274, 208] width 17 height 8
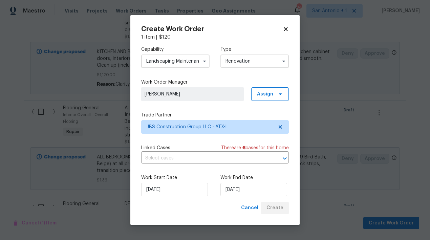
scroll to position [752, 0]
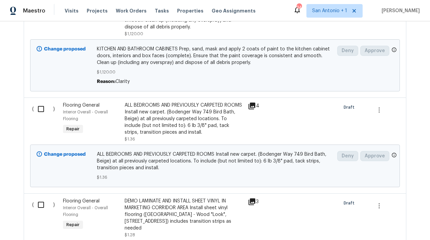
scroll to position [579, 0]
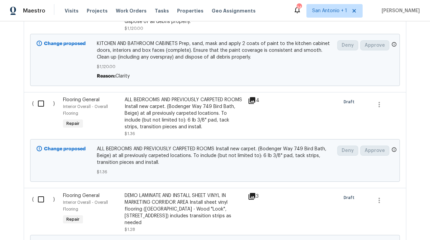
click at [42, 105] on input "checkbox" at bounding box center [43, 103] width 19 height 14
checkbox input "true"
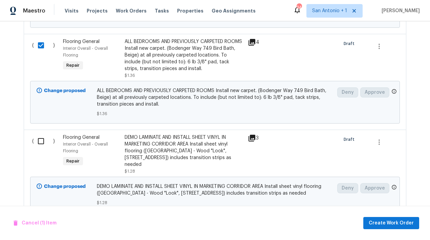
scroll to position [638, 0]
click at [42, 140] on input "checkbox" at bounding box center [43, 141] width 19 height 14
checkbox input "true"
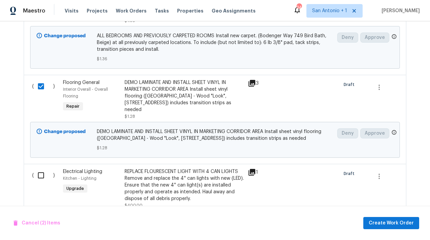
scroll to position [694, 0]
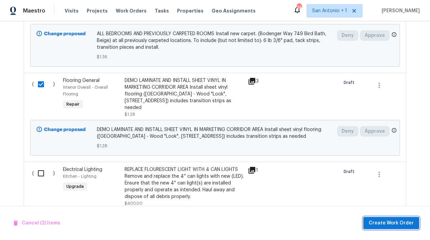
click at [390, 222] on span "Create Work Order" at bounding box center [390, 223] width 45 height 8
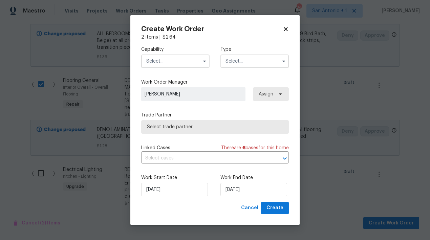
click at [177, 62] on input "text" at bounding box center [175, 61] width 68 height 14
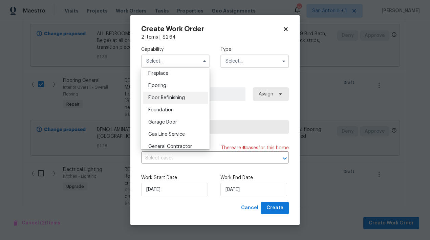
scroll to position [248, 0]
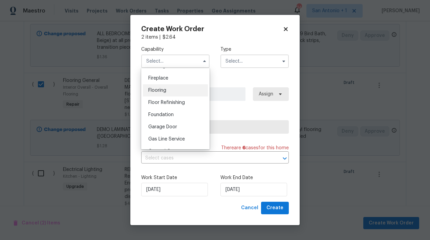
click at [166, 93] on div "Flooring" at bounding box center [175, 90] width 65 height 12
type input "Flooring"
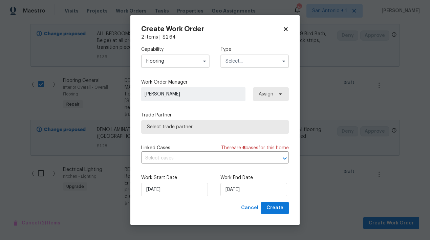
click at [235, 62] on input "text" at bounding box center [254, 61] width 68 height 14
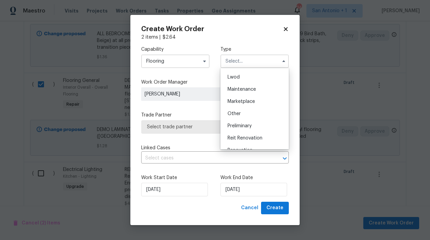
scroll to position [99, 0]
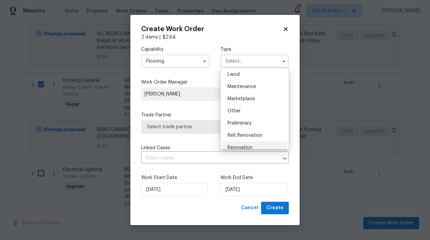
click at [245, 142] on div "Renovation" at bounding box center [254, 147] width 65 height 12
type input "Renovation"
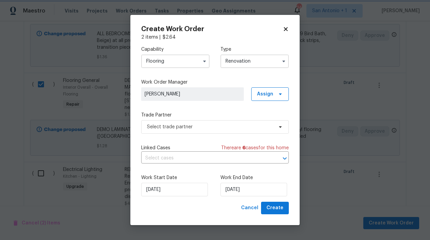
scroll to position [0, 0]
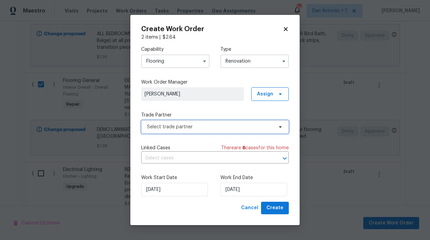
click at [194, 128] on span "Select trade partner" at bounding box center [210, 126] width 126 height 7
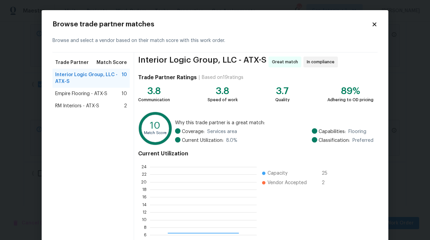
scroll to position [95, 107]
click at [86, 91] on span "Empire Flooring - ATX-S" at bounding box center [81, 93] width 52 height 7
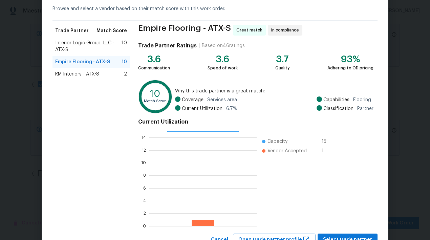
scroll to position [34, 0]
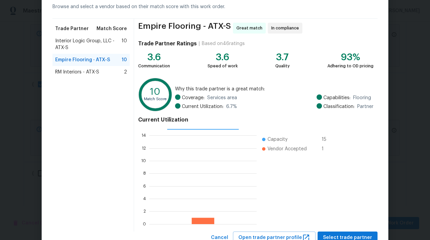
click at [86, 40] on span "Interior Logic Group, LLC - ATX-S" at bounding box center [88, 45] width 66 height 14
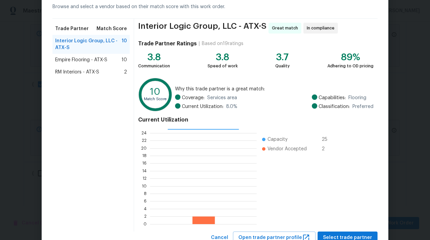
scroll to position [59, 0]
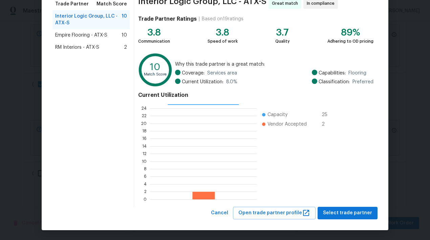
click at [95, 35] on span "Empire Flooring - ATX-S" at bounding box center [81, 35] width 52 height 7
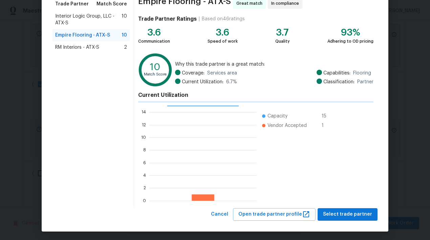
scroll to position [95, 107]
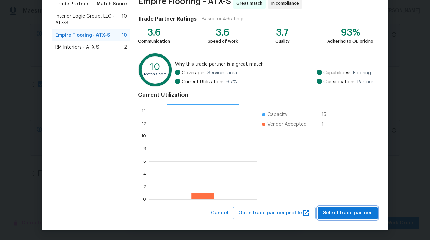
click at [344, 213] on span "Select trade partner" at bounding box center [347, 213] width 49 height 8
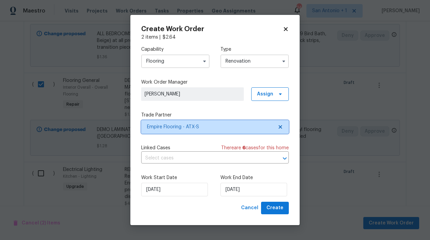
scroll to position [0, 0]
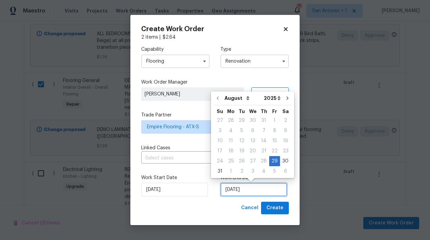
click at [240, 186] on input "[DATE]" at bounding box center [253, 190] width 67 height 14
click at [285, 100] on icon "Go to next month" at bounding box center [287, 97] width 5 height 5
type input "[DATE]"
select select "8"
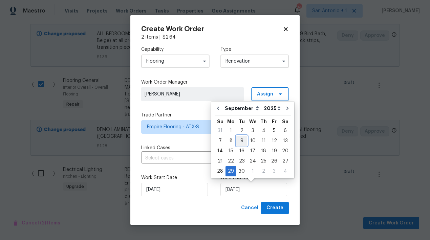
click at [241, 142] on div "9" at bounding box center [241, 140] width 11 height 9
type input "[DATE]"
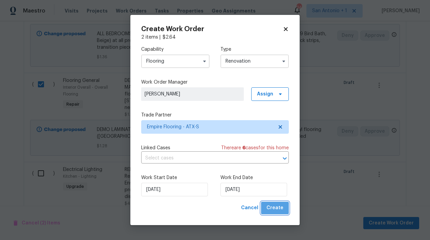
click at [276, 209] on span "Create" at bounding box center [274, 208] width 17 height 8
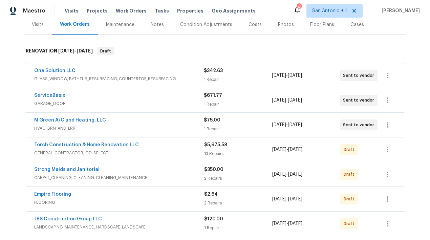
scroll to position [86, 0]
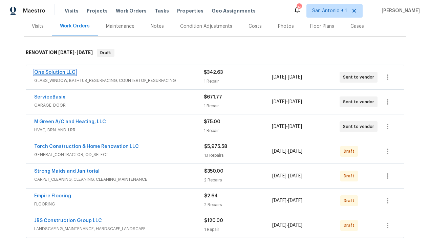
click at [61, 73] on link "One Solution LLC" at bounding box center [54, 72] width 41 height 5
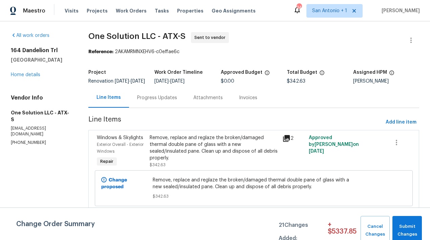
click at [154, 99] on div "Progress Updates" at bounding box center [157, 98] width 56 height 20
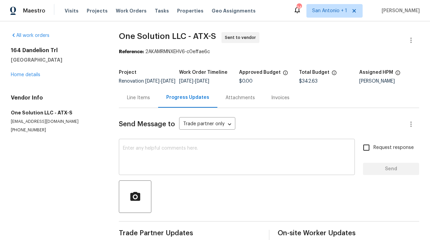
click at [174, 152] on textarea at bounding box center [237, 158] width 228 height 24
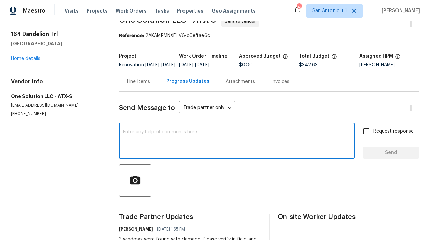
scroll to position [14, 0]
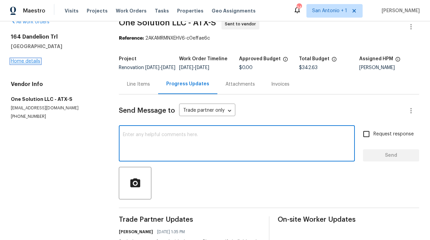
click at [32, 62] on link "Home details" at bounding box center [25, 61] width 29 height 5
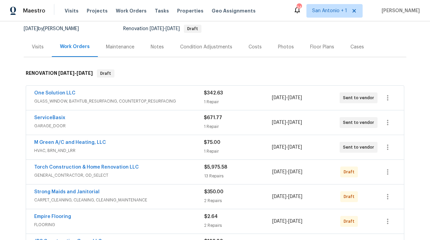
scroll to position [67, 0]
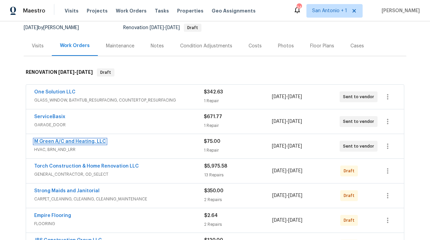
click at [81, 140] on link "M Green A/C and Heating, LLC" at bounding box center [70, 141] width 72 height 5
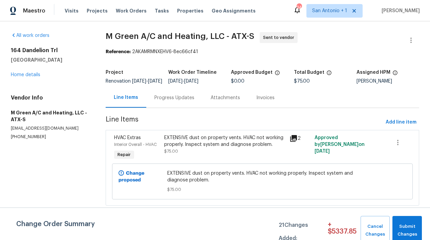
click at [172, 101] on div "Progress Updates" at bounding box center [174, 97] width 40 height 7
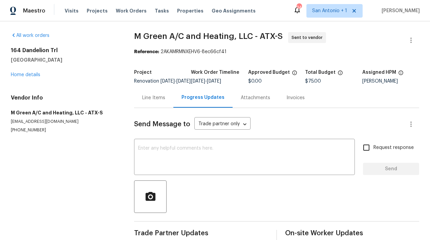
scroll to position [16, 0]
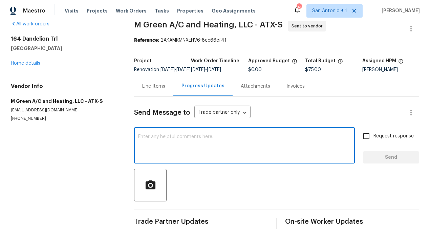
click at [175, 137] on textarea at bounding box center [244, 146] width 212 height 24
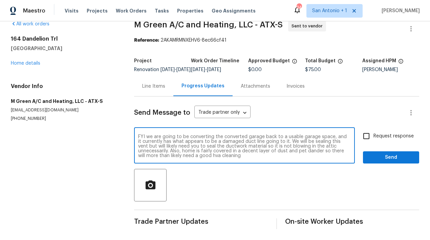
click at [211, 157] on textarea "FYI we are going to be converting the converted garage back to a usable garage …" at bounding box center [244, 146] width 212 height 24
click at [240, 156] on textarea "FYI we are going to be converting the converted garage back to a usable garage …" at bounding box center [244, 146] width 212 height 24
type textarea "FYI we are going to be converting the converted garage back to a usable garage …"
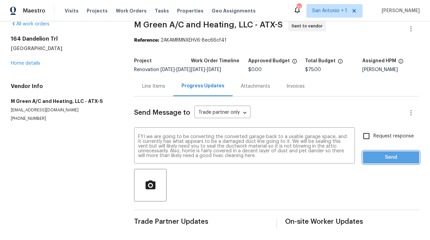
click at [378, 159] on span "Send" at bounding box center [390, 157] width 45 height 8
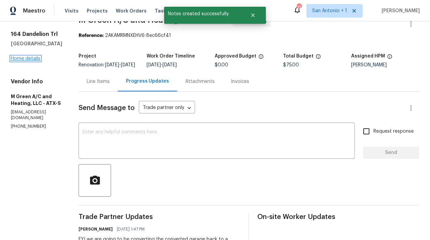
click at [30, 59] on link "Home details" at bounding box center [25, 58] width 29 height 5
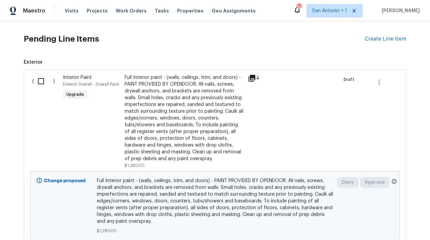
scroll to position [322, 0]
click at [383, 41] on div "Create Line Item" at bounding box center [385, 39] width 42 height 6
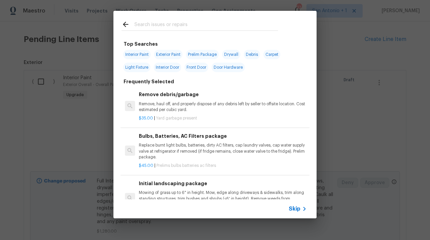
click at [134, 55] on span "Interior Paint" at bounding box center [136, 54] width 27 height 9
type input "Interior Paint"
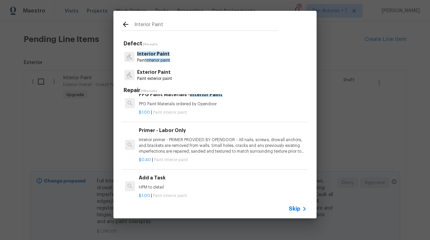
scroll to position [113, 0]
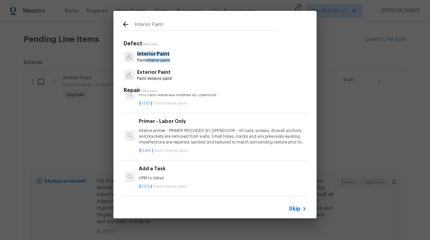
click at [181, 135] on p "Interior primer - PRIMER PROVIDED BY OPENDOOR - All nails, screws, drywall anch…" at bounding box center [223, 136] width 168 height 17
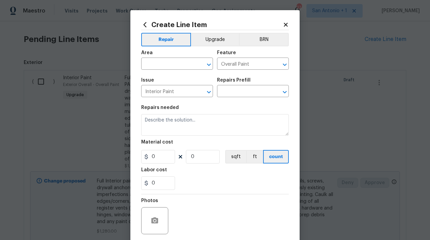
type textarea "Interior primer - PRIMER PROVIDED BY OPENDOOR - All nails, screws, drywall anch…"
type input "1"
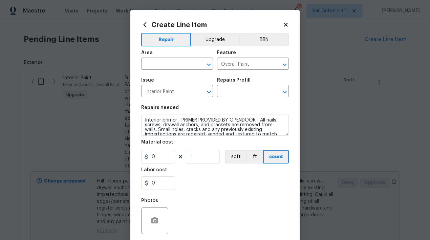
type input "Primer - Labor Only $0.40"
type input "0.4"
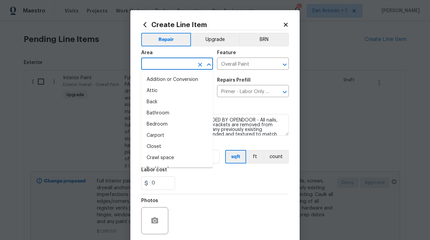
click at [185, 65] on input "text" at bounding box center [167, 64] width 53 height 10
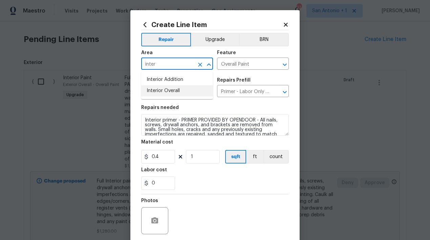
click at [176, 92] on li "Interior Overall" at bounding box center [177, 90] width 72 height 11
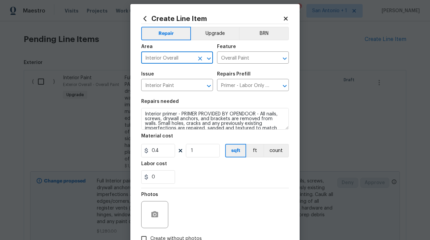
scroll to position [4, 0]
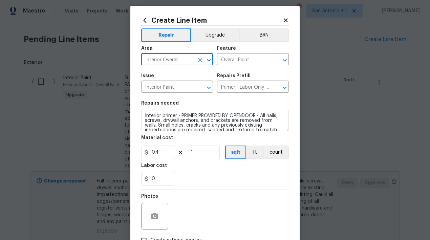
type input "Interior Overall"
click at [197, 153] on input "1" at bounding box center [203, 152] width 34 height 14
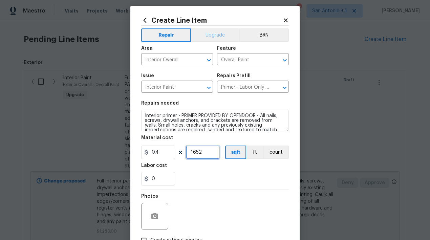
type input "1652"
click at [220, 37] on button "Upgrade" at bounding box center [215, 35] width 48 height 14
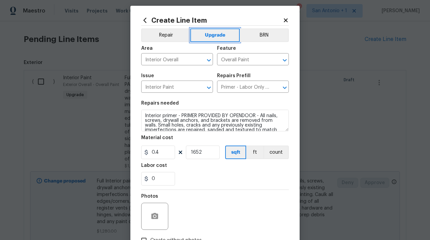
scroll to position [52, 0]
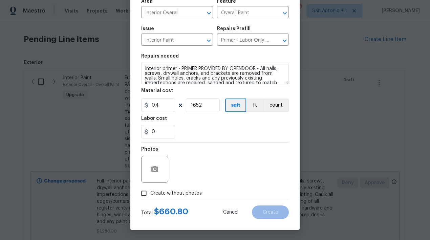
click at [178, 196] on span "Create without photos" at bounding box center [175, 193] width 51 height 7
click at [150, 196] on input "Create without photos" at bounding box center [143, 193] width 13 height 13
checkbox input "true"
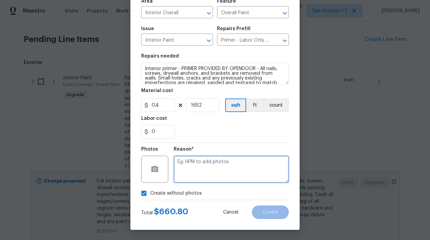
click at [198, 171] on textarea at bounding box center [231, 169] width 115 height 27
type textarea "HPM"
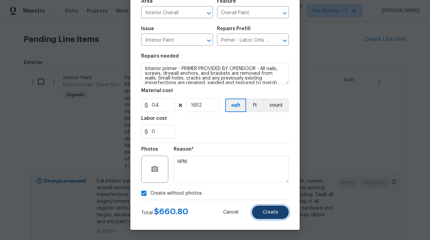
click at [273, 208] on button "Create" at bounding box center [270, 212] width 37 height 14
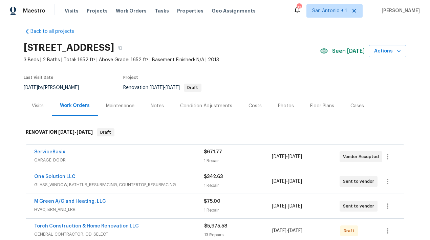
scroll to position [6, 0]
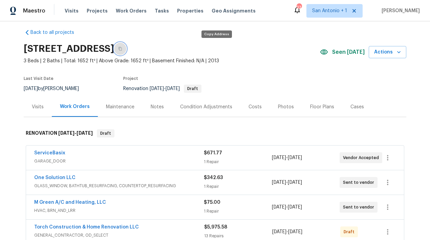
click at [126, 50] on button "button" at bounding box center [120, 49] width 12 height 12
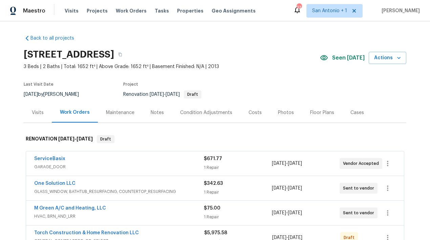
click at [154, 115] on div "Notes" at bounding box center [157, 112] width 13 height 7
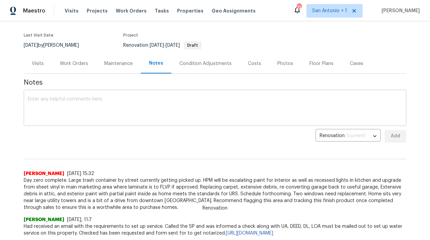
scroll to position [50, 0]
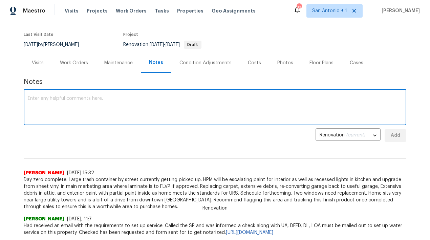
click at [56, 100] on textarea at bounding box center [215, 108] width 374 height 24
paste textarea "[URL][DOMAIN_NAME]"
click at [27, 100] on div "[URL][DOMAIN_NAME] x ​" at bounding box center [215, 108] width 382 height 35
click at [27, 97] on div "[URL][DOMAIN_NAME] x ​" at bounding box center [215, 108] width 382 height 35
click at [33, 96] on textarea "[URL][DOMAIN_NAME]" at bounding box center [215, 108] width 374 height 24
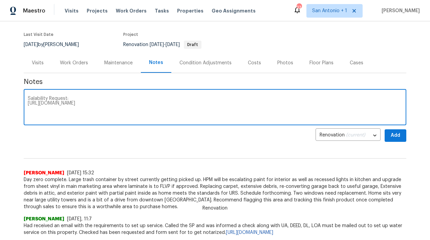
click at [198, 104] on textarea "Salability Request: [URL][DOMAIN_NAME]" at bounding box center [215, 108] width 374 height 24
type textarea "Salability Request: [URL][DOMAIN_NAME] Schedule as follows:"
click at [70, 62] on div "Work Orders" at bounding box center [74, 63] width 28 height 7
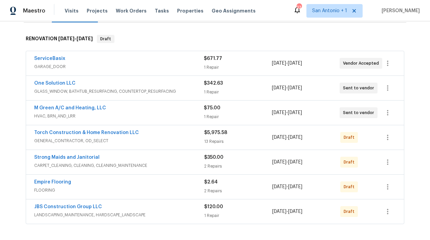
scroll to position [100, 0]
click at [388, 138] on icon "button" at bounding box center [387, 138] width 8 height 8
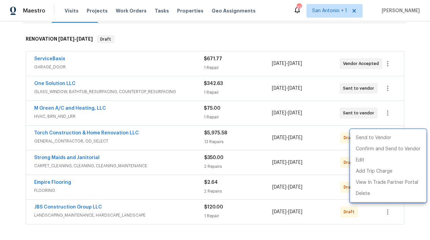
click at [411, 120] on div at bounding box center [215, 120] width 430 height 240
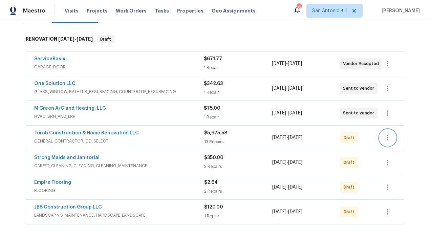
click at [388, 137] on icon "button" at bounding box center [387, 138] width 8 height 8
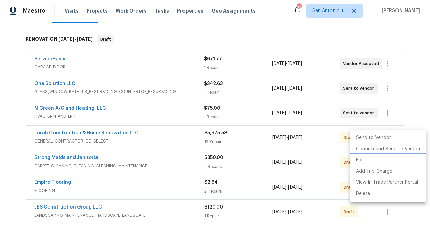
click at [368, 159] on li "Edit" at bounding box center [387, 160] width 75 height 11
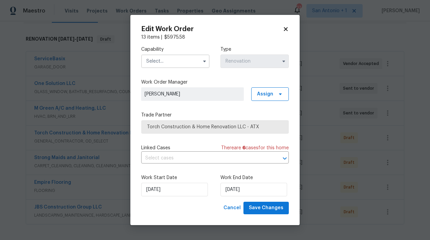
click at [172, 62] on input "text" at bounding box center [175, 61] width 68 height 14
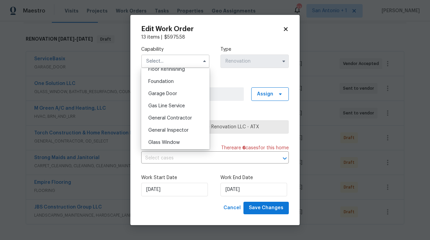
scroll to position [282, 0]
click at [171, 118] on span "General Contractor" at bounding box center [170, 117] width 44 height 5
type input "General Contractor"
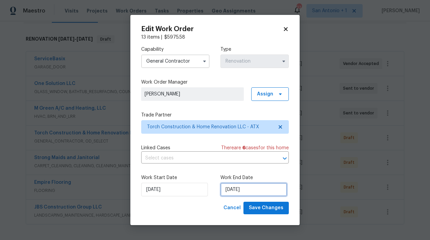
select select "8"
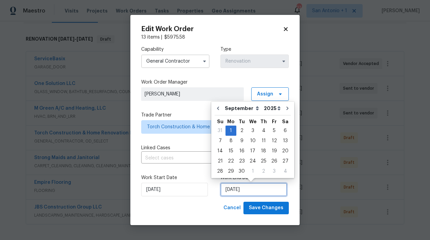
click at [238, 189] on input "9/1/2025" at bounding box center [253, 190] width 67 height 14
click at [218, 109] on icon "Go to previous month" at bounding box center [218, 108] width 2 height 3
type input "[DATE]"
select select "7"
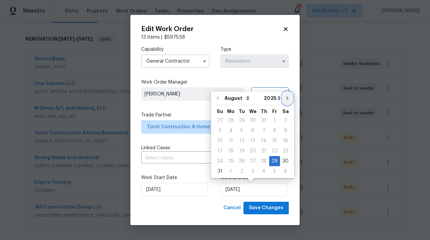
click at [285, 99] on icon "Go to next month" at bounding box center [287, 97] width 5 height 5
type input "9/29/2025"
select select "8"
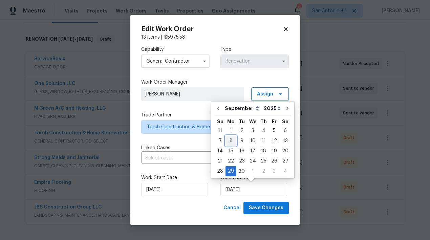
click at [232, 140] on div "8" at bounding box center [230, 140] width 11 height 9
type input "[DATE]"
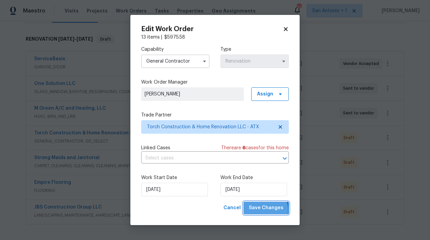
click at [266, 210] on span "Save Changes" at bounding box center [266, 208] width 35 height 8
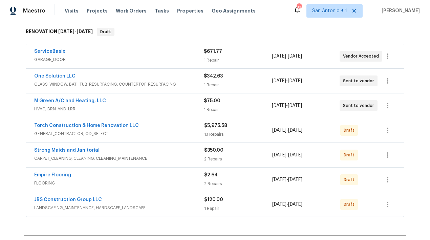
scroll to position [110, 0]
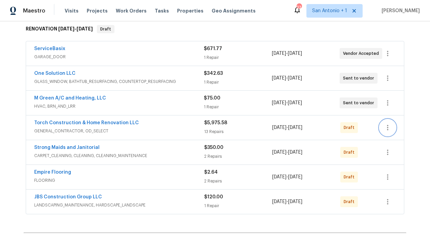
click at [388, 129] on icon "button" at bounding box center [387, 127] width 8 height 8
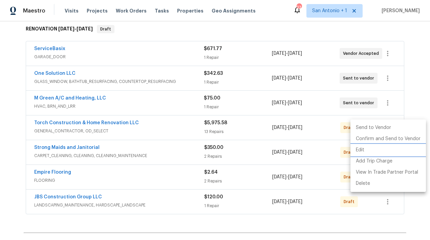
click at [361, 149] on li "Edit" at bounding box center [387, 149] width 75 height 11
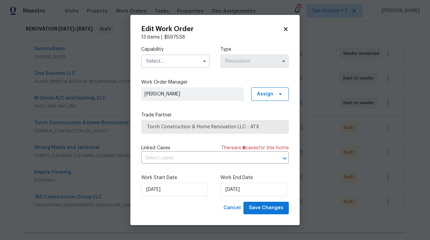
click at [168, 125] on span "Torch Construction & Home Renovation LLC - ATX" at bounding box center [215, 126] width 136 height 7
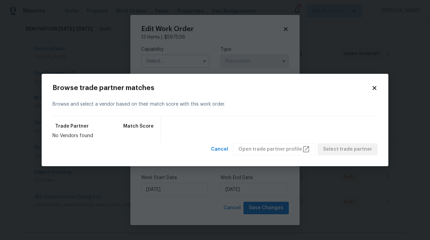
click at [373, 89] on icon at bounding box center [374, 88] width 4 height 4
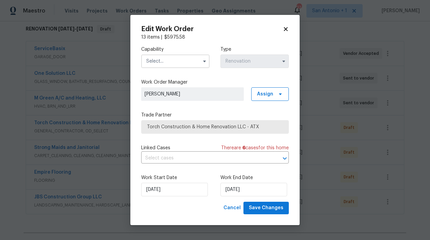
click at [182, 61] on input "text" at bounding box center [175, 61] width 68 height 14
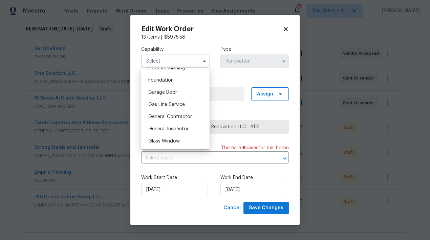
scroll to position [284, 0]
click at [166, 116] on span "General Contractor" at bounding box center [170, 115] width 44 height 5
type input "General Contractor"
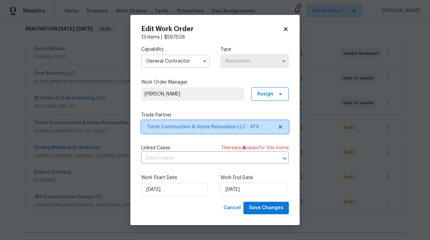
click at [188, 127] on span "Torch Construction & Home Renovation LLC - ATX" at bounding box center [210, 126] width 126 height 7
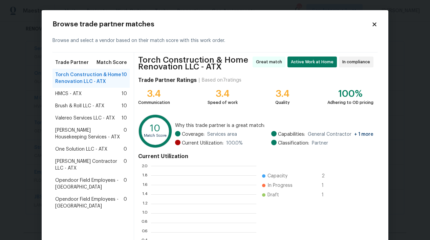
scroll to position [95, 105]
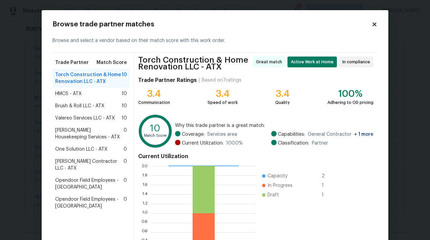
click at [84, 105] on span "Brush & Roll LLC - ATX" at bounding box center [79, 106] width 49 height 7
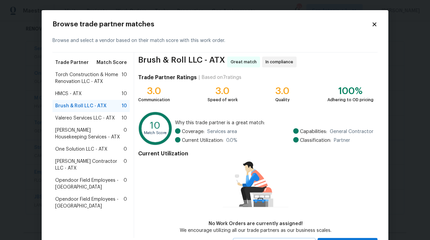
scroll to position [31, 0]
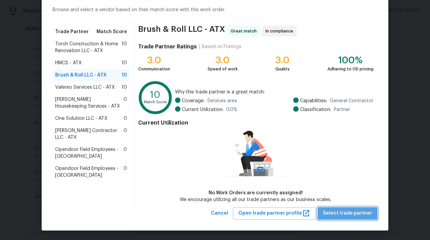
click at [356, 214] on span "Select trade partner" at bounding box center [347, 213] width 49 height 8
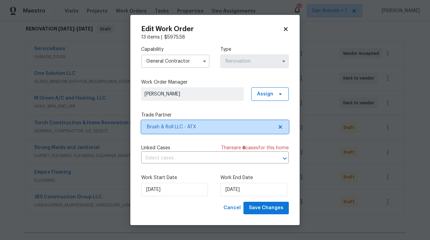
scroll to position [0, 0]
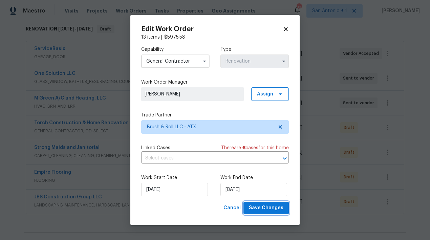
click at [260, 209] on span "Save Changes" at bounding box center [266, 208] width 35 height 8
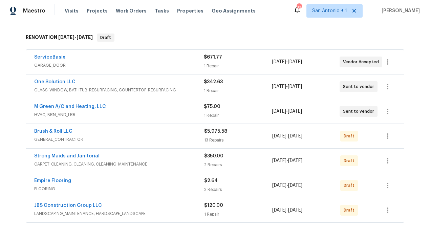
scroll to position [103, 0]
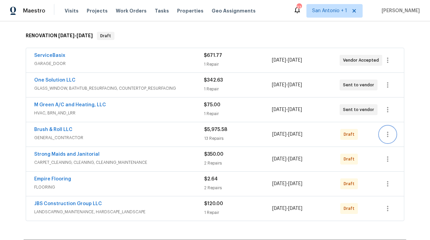
click at [386, 137] on icon "button" at bounding box center [387, 134] width 8 height 8
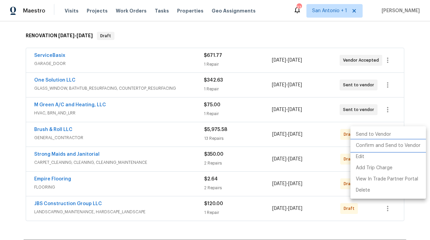
click at [378, 144] on li "Confirm and Send to Vendor" at bounding box center [387, 145] width 75 height 11
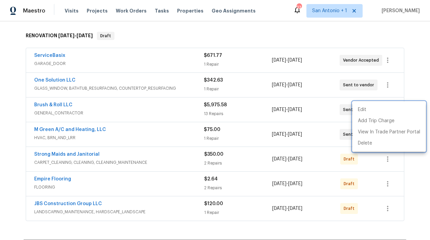
click at [408, 43] on div at bounding box center [215, 120] width 430 height 240
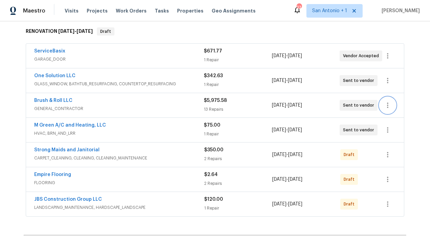
scroll to position [103, 0]
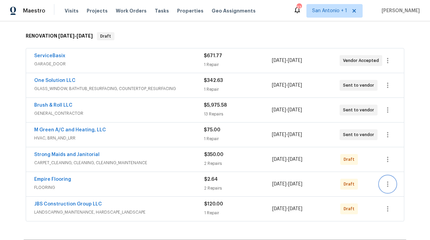
click at [389, 182] on icon "button" at bounding box center [387, 184] width 8 height 8
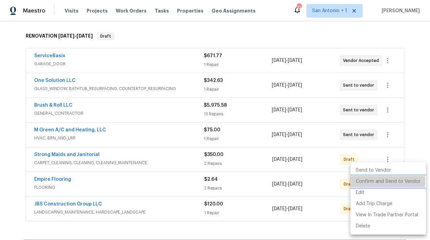
click at [376, 181] on li "Confirm and Send to Vendor" at bounding box center [387, 181] width 75 height 11
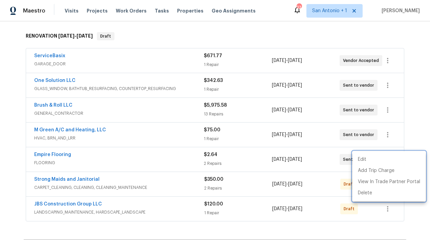
click at [415, 133] on div at bounding box center [215, 120] width 430 height 240
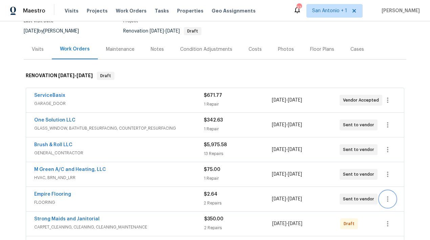
scroll to position [10, 0]
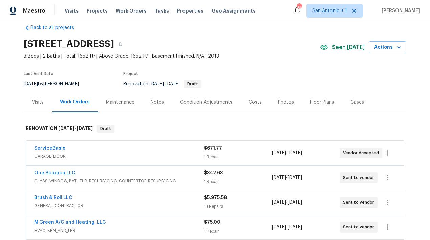
click at [154, 102] on div "Notes" at bounding box center [157, 102] width 13 height 7
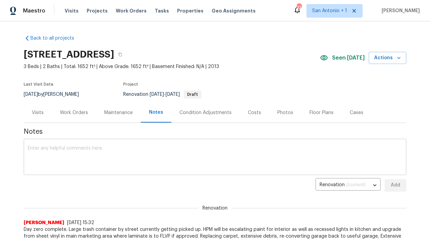
click at [93, 148] on textarea at bounding box center [215, 158] width 374 height 24
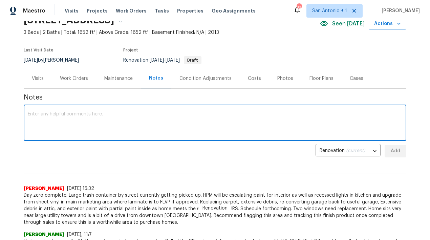
scroll to position [35, 0]
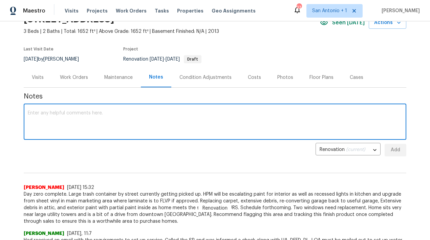
paste textarea "[URL][DOMAIN_NAME]"
click at [28, 113] on textarea "[URL][DOMAIN_NAME]" at bounding box center [215, 123] width 374 height 24
click at [206, 117] on textarea "Salability request: [URL][DOMAIN_NAME]" at bounding box center [215, 123] width 374 height 24
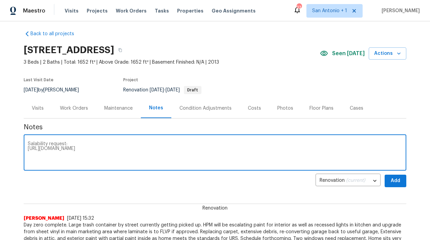
scroll to position [3, 0]
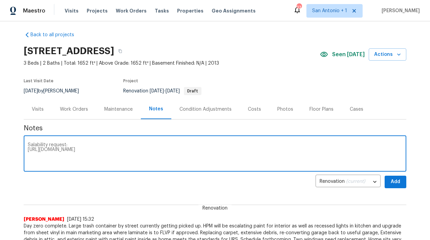
type textarea "Salability request: [URL][DOMAIN_NAME]"
click at [252, 110] on div "Costs" at bounding box center [254, 109] width 13 height 7
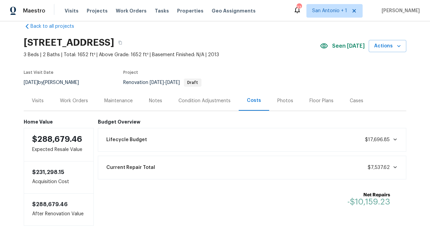
scroll to position [13, 0]
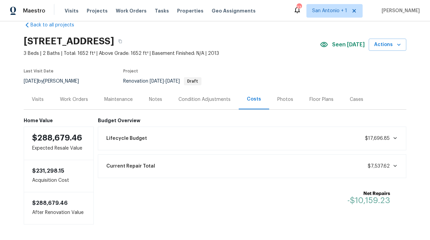
click at [351, 166] on div "Current Repair Total $7,537.62" at bounding box center [252, 166] width 300 height 15
click at [75, 99] on div "Work Orders" at bounding box center [74, 99] width 28 height 7
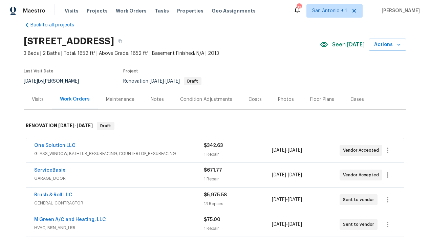
scroll to position [37, 0]
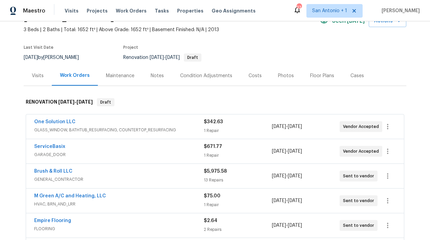
click at [156, 77] on div "Notes" at bounding box center [157, 75] width 13 height 7
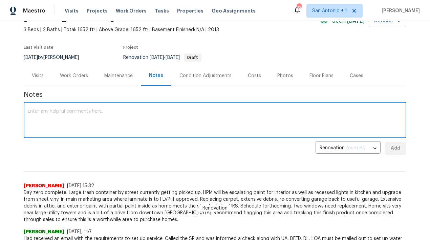
click at [101, 112] on textarea at bounding box center [215, 121] width 374 height 24
paste textarea "https://opendoor.slack.com/archives/C02LY0HEAMQ/p1756494095989819"
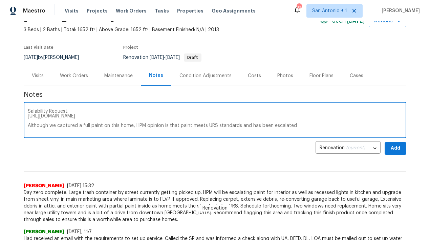
click at [239, 124] on textarea "Salability Request: https://opendoor.slack.com/archives/C02LY0HEAMQ/p1756494095…" at bounding box center [215, 121] width 374 height 24
click at [340, 125] on textarea "Salability Request: https://opendoor.slack.com/archives/C02LY0HEAMQ/p1756494095…" at bounding box center [215, 121] width 374 height 24
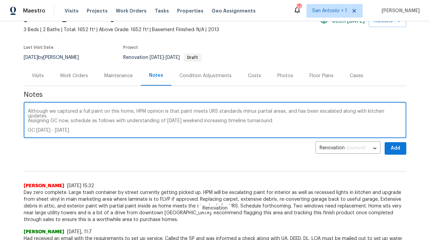
scroll to position [19, 0]
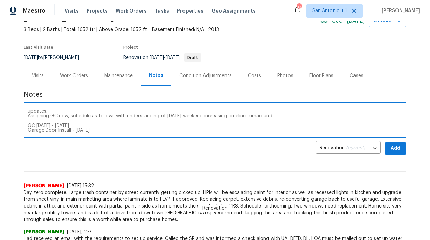
click at [74, 127] on textarea "Salability Request: https://opendoor.slack.com/archives/C02LY0HEAMQ/p1756494095…" at bounding box center [215, 121] width 374 height 24
click at [62, 133] on div "Salability Request: https://opendoor.slack.com/archives/C02LY0HEAMQ/p1756494095…" at bounding box center [215, 121] width 382 height 35
click at [105, 134] on div "Salability Request: https://opendoor.slack.com/archives/C02LY0HEAMQ/p1756494095…" at bounding box center [215, 121] width 382 height 35
click at [129, 125] on textarea "Salability Request: https://opendoor.slack.com/archives/C02LY0HEAMQ/p1756494095…" at bounding box center [215, 121] width 374 height 24
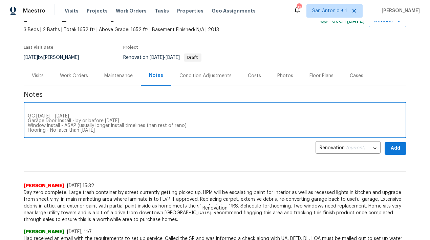
scroll to position [33, 0]
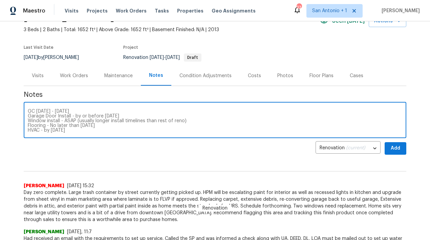
type textarea "Salability Request: https://opendoor.slack.com/archives/C02LY0HEAMQ/p1756494095…"
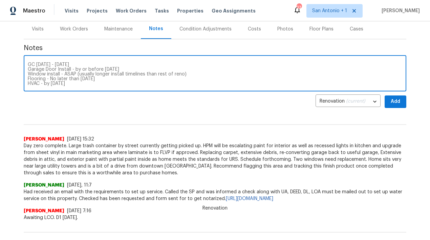
scroll to position [78, 0]
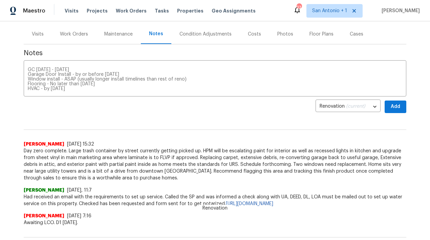
click at [75, 33] on div "Work Orders" at bounding box center [74, 34] width 28 height 7
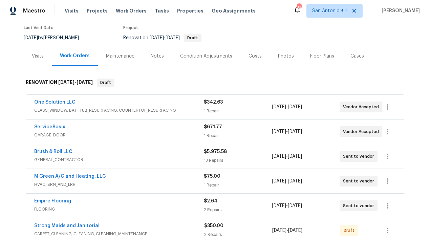
scroll to position [55, 0]
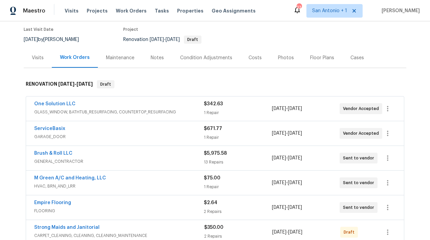
click at [154, 58] on div "Notes" at bounding box center [157, 57] width 13 height 7
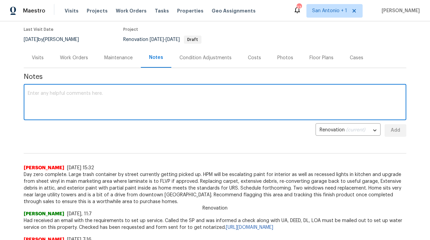
click at [119, 93] on textarea at bounding box center [215, 103] width 374 height 24
paste textarea "Salability Request: https://opendoor.slack.com/archives/C02LY0HEAMQ/p1756494095…"
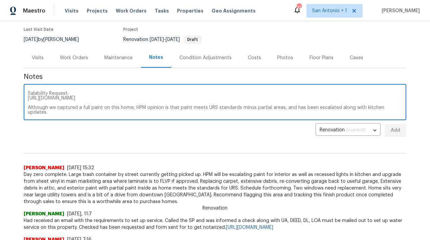
scroll to position [38, 0]
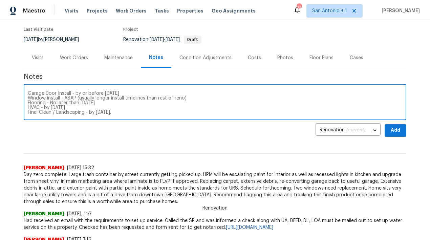
type textarea "Salability Request: https://opendoor.slack.com/archives/C02LY0HEAMQ/p1756494095…"
click at [395, 132] on span "Add" at bounding box center [395, 130] width 11 height 8
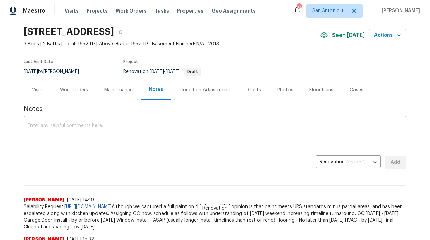
scroll to position [0, 0]
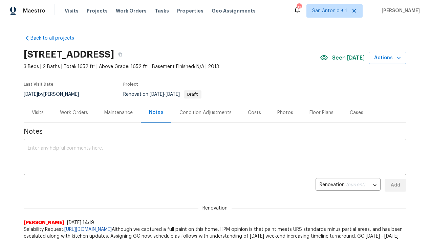
click at [71, 114] on div "Work Orders" at bounding box center [74, 112] width 28 height 7
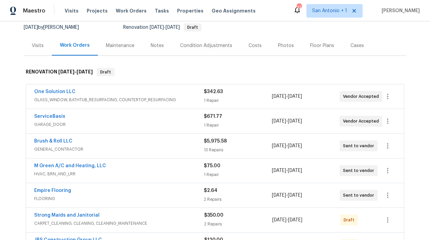
scroll to position [68, 0]
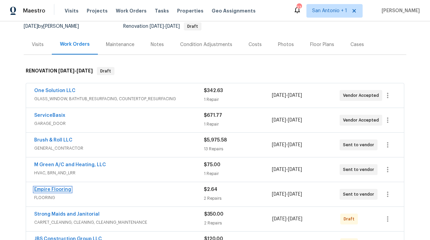
click at [55, 189] on link "Empire Flooring" at bounding box center [52, 189] width 37 height 5
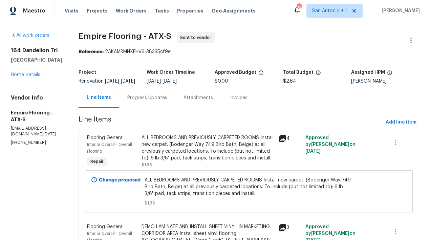
click at [159, 101] on div "Progress Updates" at bounding box center [147, 97] width 40 height 7
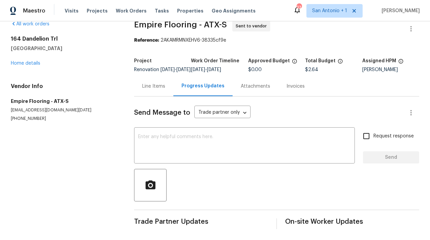
scroll to position [6, 0]
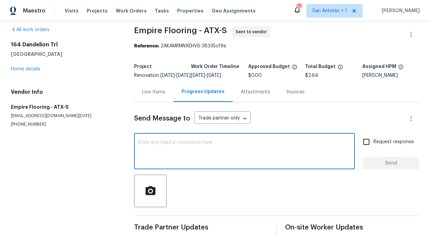
click at [154, 148] on textarea at bounding box center [244, 152] width 212 height 24
type textarea "303-704-9639"
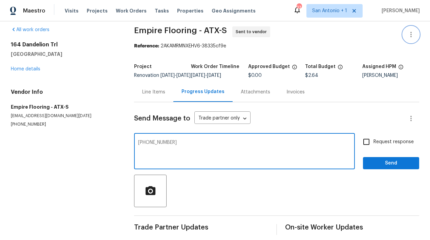
click at [409, 38] on icon "button" at bounding box center [411, 34] width 8 height 8
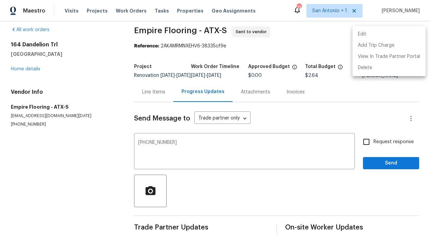
click at [371, 33] on li "Edit" at bounding box center [388, 34] width 73 height 11
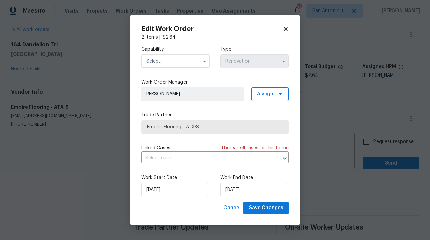
click at [167, 62] on input "text" at bounding box center [175, 61] width 68 height 14
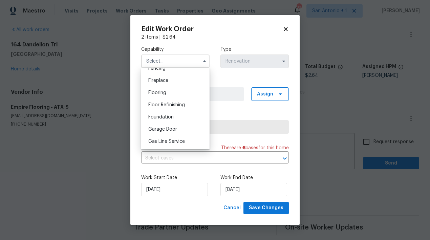
scroll to position [244, 0]
click at [168, 92] on div "Flooring" at bounding box center [175, 94] width 65 height 12
type input "Flooring"
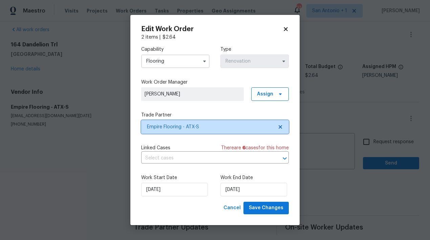
click at [182, 126] on span "Empire Flooring - ATX-S" at bounding box center [210, 126] width 126 height 7
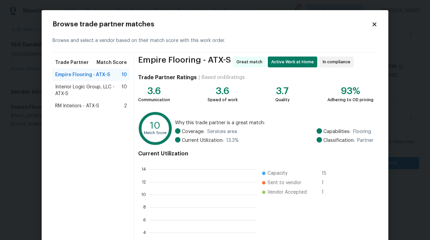
scroll to position [95, 107]
click at [98, 89] on span "Interior Logic Group, LLC - ATX-S" at bounding box center [88, 91] width 66 height 14
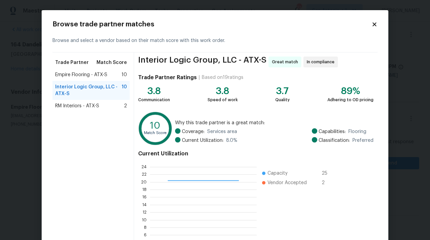
scroll to position [59, 0]
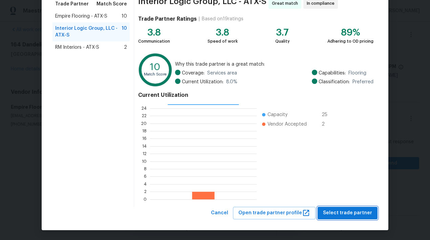
click at [343, 215] on span "Select trade partner" at bounding box center [347, 213] width 49 height 8
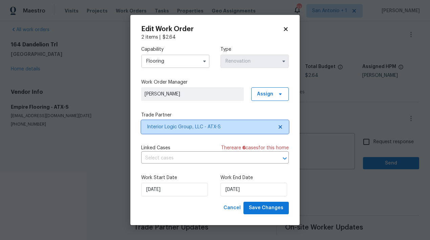
scroll to position [0, 0]
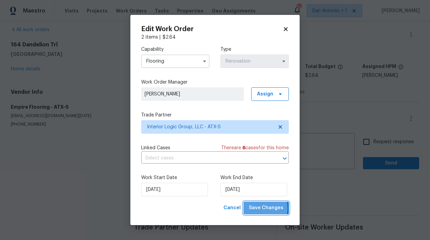
click at [262, 208] on span "Save Changes" at bounding box center [266, 208] width 35 height 8
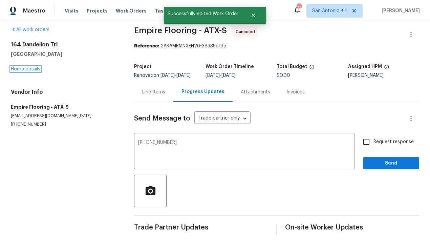
click at [36, 70] on link "Home details" at bounding box center [25, 69] width 29 height 5
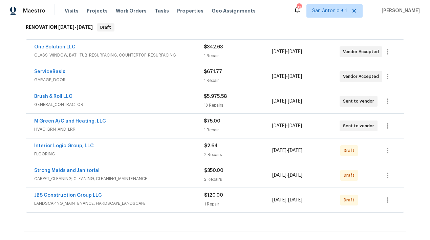
scroll to position [113, 0]
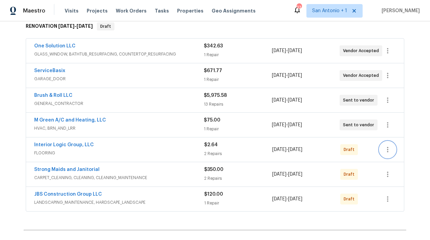
click at [389, 150] on icon "button" at bounding box center [387, 149] width 8 height 8
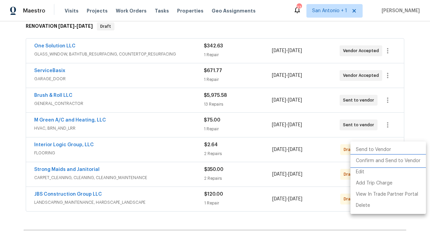
click at [379, 161] on li "Confirm and Send to Vendor" at bounding box center [387, 160] width 75 height 11
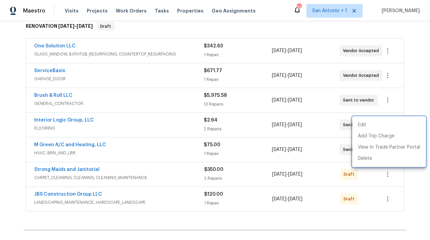
click at [318, 37] on div at bounding box center [215, 120] width 430 height 240
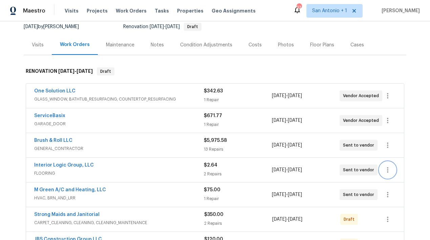
scroll to position [65, 0]
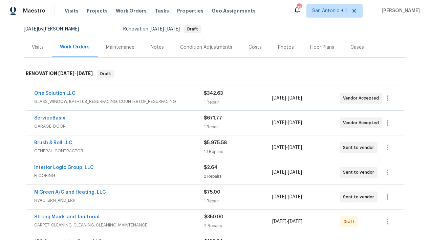
click at [157, 49] on div "Notes" at bounding box center [157, 47] width 13 height 7
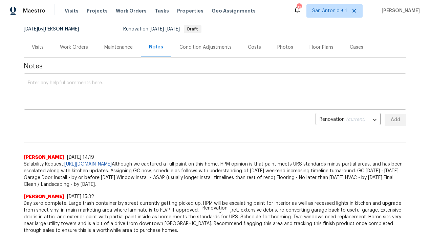
scroll to position [92, 0]
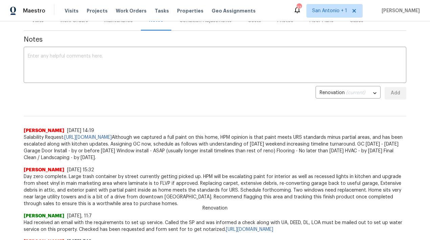
drag, startPoint x: 277, startPoint y: 143, endPoint x: 277, endPoint y: 156, distance: 12.9
click at [277, 156] on span "Salability Request: https://opendoor.slack.com/archives/C02LY0HEAMQ/p1756494095…" at bounding box center [215, 147] width 382 height 27
copy span "chedule as follows with understanding of Labor Day weekend increasing timeline …"
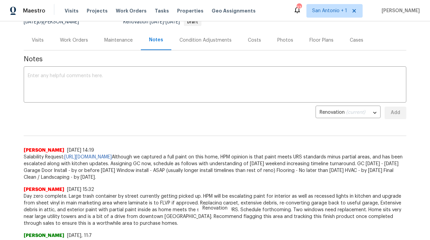
scroll to position [72, 0]
click at [79, 42] on div "Work Orders" at bounding box center [74, 40] width 28 height 7
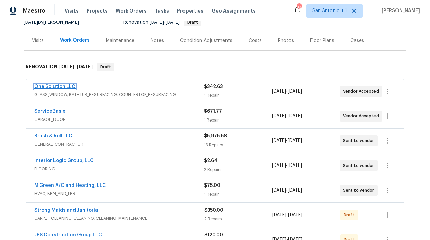
click at [51, 85] on link "One Solution LLC" at bounding box center [54, 86] width 41 height 5
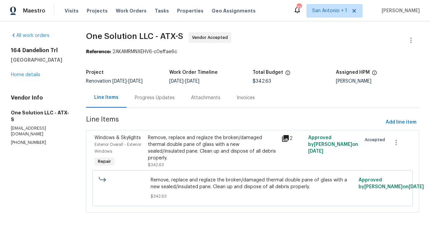
click at [154, 98] on div "Progress Updates" at bounding box center [155, 97] width 40 height 7
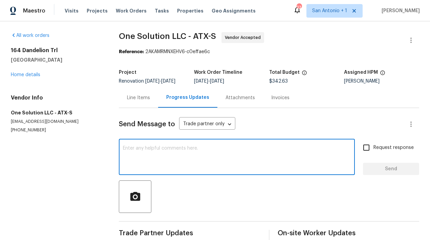
click at [154, 148] on textarea at bounding box center [237, 158] width 228 height 24
paste textarea "chedule as follows with understanding of Labor Day weekend increasing timeline …"
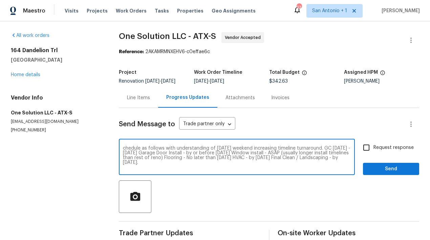
click at [124, 148] on textarea "chedule as follows with understanding of Labor Day weekend increasing timeline …" at bounding box center [237, 158] width 228 height 24
click at [335, 148] on textarea "Schedule as follows with understanding of Labor Day weekend increasing timeline…" at bounding box center [237, 158] width 228 height 24
click at [178, 152] on textarea "Schedule as follows with understanding of Labor Day weekend increasing timeline…" at bounding box center [237, 158] width 228 height 24
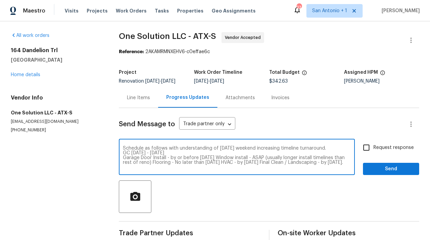
click at [213, 156] on textarea "Schedule as follows with understanding of Labor Day weekend increasing timeline…" at bounding box center [237, 158] width 228 height 24
click at [284, 163] on textarea "Schedule as follows with understanding of Labor Day weekend increasing timeline…" at bounding box center [237, 158] width 228 height 24
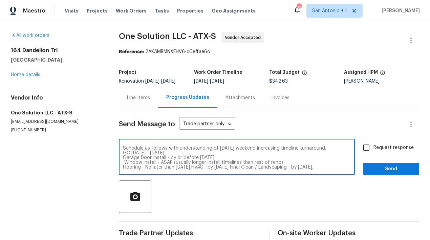
click at [191, 167] on textarea "Schedule as follows with understanding of Labor Day weekend increasing timeline…" at bounding box center [237, 158] width 228 height 24
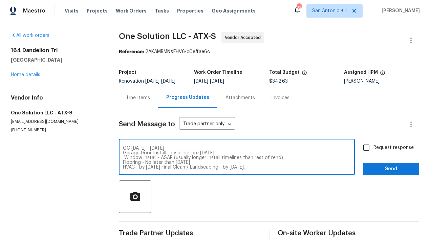
click at [163, 167] on textarea "Schedule as follows with understanding of Labor Day weekend increasing timeline…" at bounding box center [237, 158] width 228 height 24
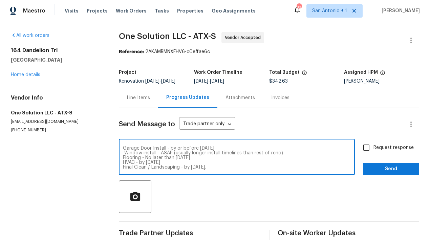
click at [174, 153] on textarea "Schedule as follows with understanding of Labor Day weekend increasing timeline…" at bounding box center [237, 158] width 228 height 24
click at [283, 154] on textarea "Schedule as follows with understanding of Labor Day weekend increasing timeline…" at bounding box center [237, 158] width 228 height 24
type textarea "Schedule as follows with understanding of Labor Day weekend increasing timeline…"
click at [402, 166] on span "Send" at bounding box center [390, 169] width 45 height 8
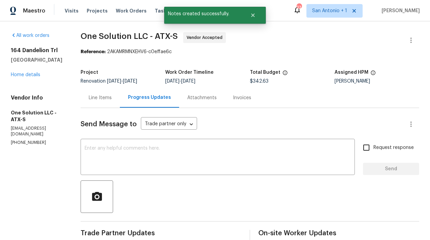
scroll to position [0, 0]
click at [30, 72] on link "Home details" at bounding box center [25, 74] width 29 height 5
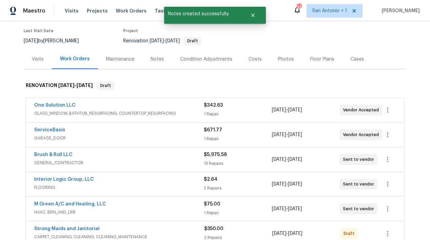
scroll to position [57, 0]
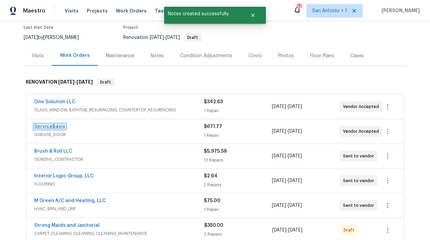
click at [53, 127] on link "ServiceBasix" at bounding box center [49, 126] width 31 height 5
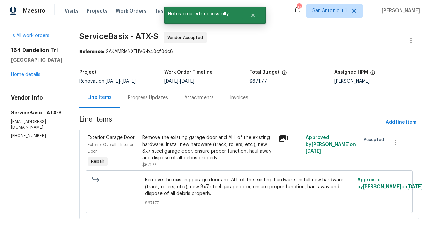
click at [154, 98] on div "Progress Updates" at bounding box center [148, 97] width 40 height 7
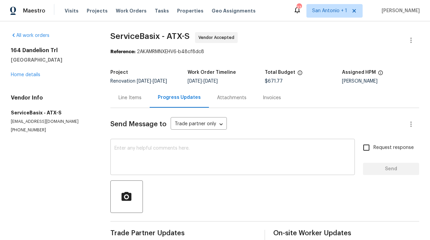
click at [147, 150] on textarea at bounding box center [232, 158] width 236 height 24
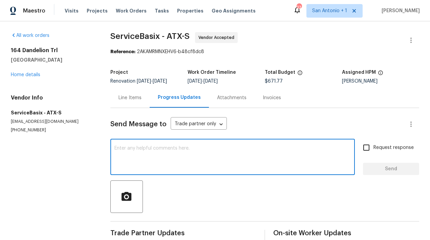
paste textarea "Schedule as follows with understanding of Labor Day weekend increasing timeline…"
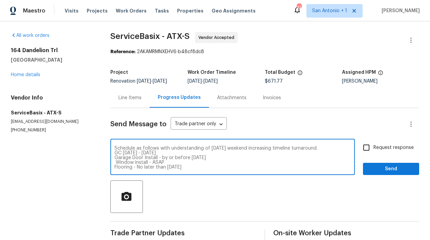
scroll to position [9, 0]
type textarea "Schedule as follows with understanding of Labor Day weekend increasing timeline…"
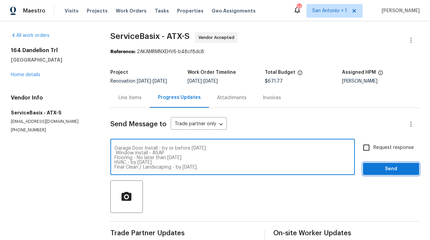
click at [374, 169] on span "Send" at bounding box center [390, 169] width 45 height 8
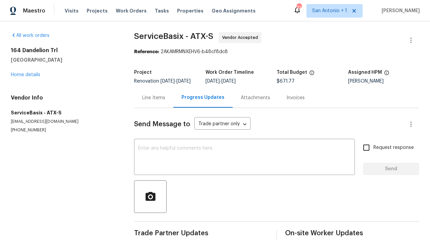
scroll to position [0, 0]
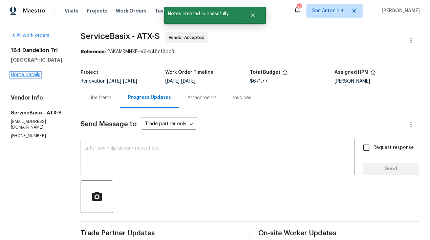
click at [29, 76] on link "Home details" at bounding box center [25, 74] width 29 height 5
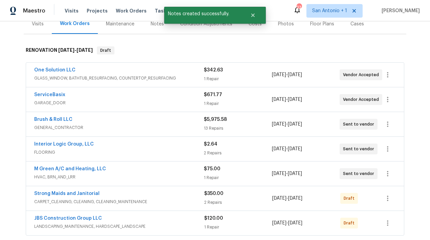
scroll to position [103, 0]
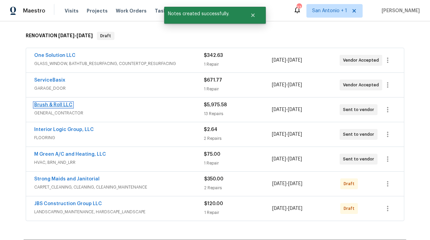
click at [44, 104] on link "Brush & Roll LLC" at bounding box center [53, 105] width 38 height 5
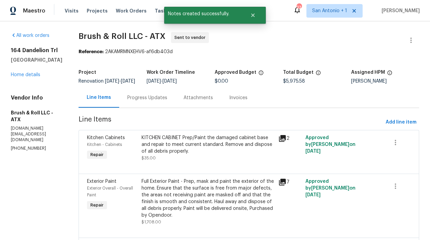
click at [153, 101] on div "Progress Updates" at bounding box center [147, 97] width 40 height 7
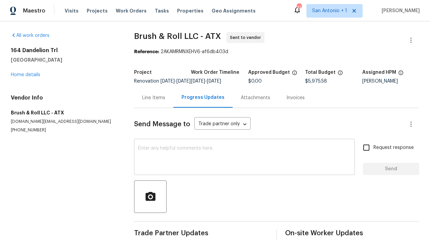
click at [157, 158] on textarea at bounding box center [244, 158] width 212 height 24
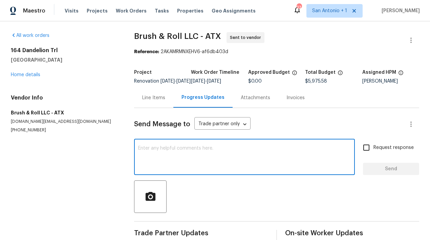
paste textarea "Schedule as follows with understanding of Labor Day weekend increasing timeline…"
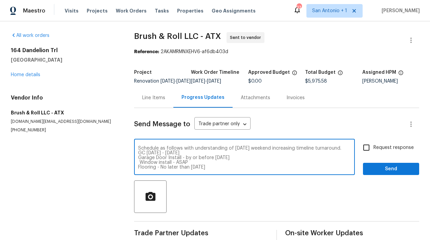
scroll to position [9, 0]
type textarea "Schedule as follows with understanding of Labor Day weekend increasing timeline…"
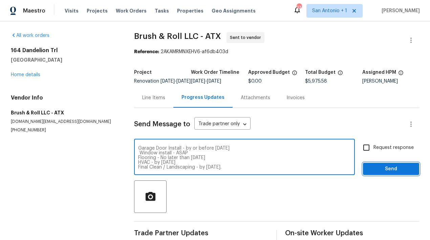
click at [371, 173] on span "Send" at bounding box center [390, 169] width 45 height 8
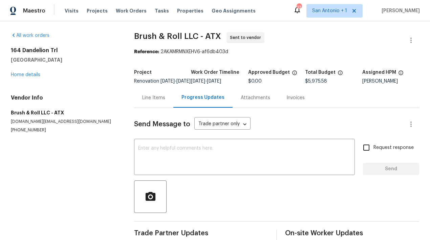
scroll to position [0, 0]
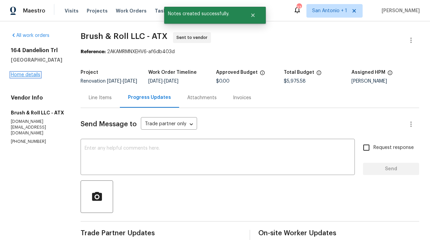
click at [24, 75] on link "Home details" at bounding box center [25, 74] width 29 height 5
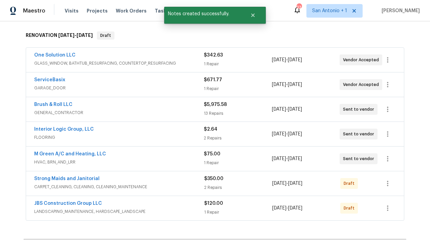
scroll to position [117, 0]
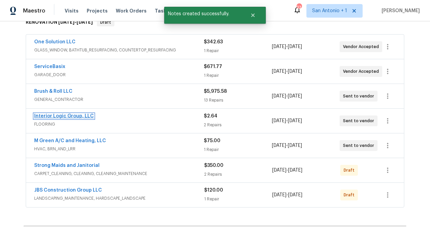
click at [62, 117] on link "Interior Logic Group, LLC" at bounding box center [64, 116] width 60 height 5
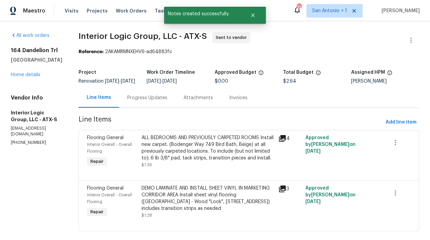
click at [163, 101] on div "Progress Updates" at bounding box center [147, 97] width 40 height 7
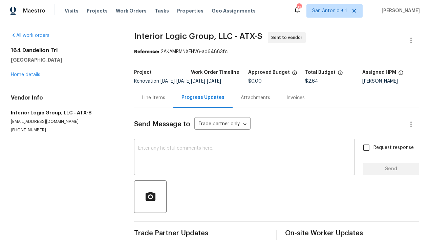
click at [164, 152] on textarea at bounding box center [244, 158] width 212 height 24
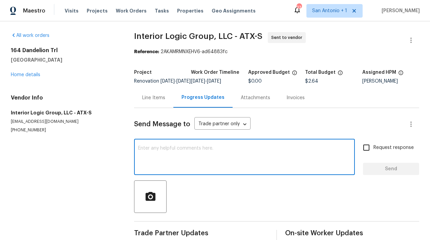
paste textarea "Schedule as follows with understanding of Labor Day weekend increasing timeline…"
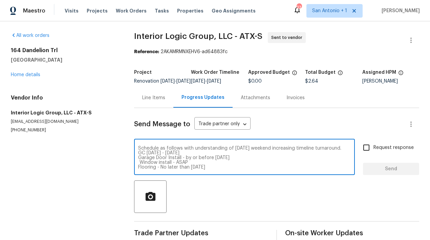
scroll to position [9, 0]
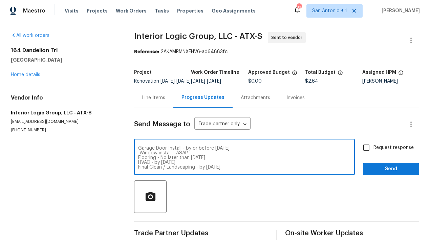
type textarea "Schedule as follows with understanding of Labor Day weekend increasing timeline…"
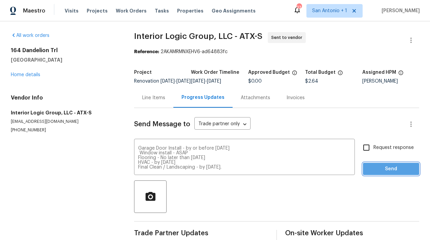
click at [372, 171] on span "Send" at bounding box center [390, 169] width 45 height 8
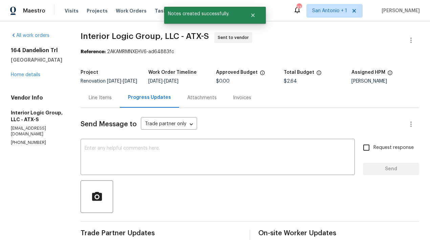
scroll to position [0, 0]
click at [28, 77] on div "164 Dandelion Trl San Marcos, TX 78666 Home details" at bounding box center [37, 62] width 53 height 31
click at [28, 76] on link "Home details" at bounding box center [25, 74] width 29 height 5
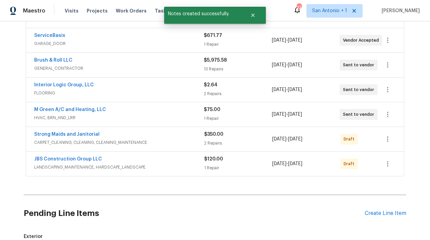
scroll to position [150, 0]
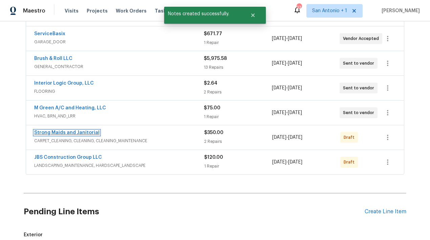
click at [74, 131] on link "Strong Maids and Janitorial" at bounding box center [66, 132] width 65 height 5
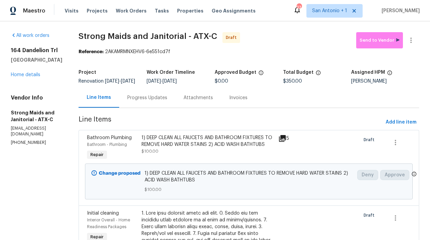
click at [149, 100] on div "Progress Updates" at bounding box center [147, 97] width 40 height 7
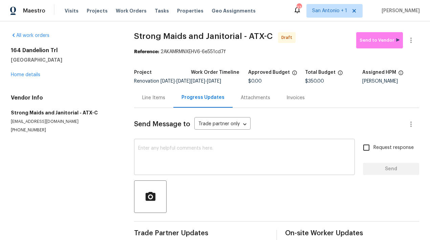
click at [172, 154] on textarea at bounding box center [244, 158] width 212 height 24
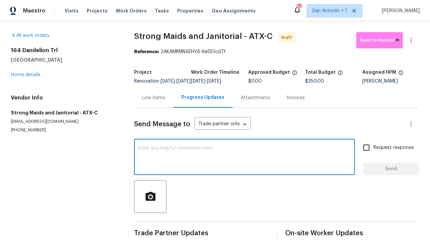
paste textarea "Schedule as follows with understanding of Labor Day weekend increasing timeline…"
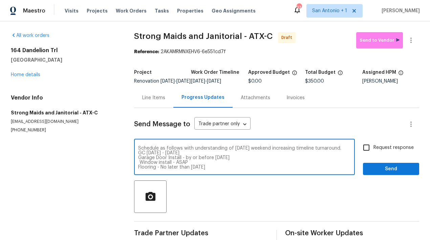
scroll to position [9, 0]
type textarea "Schedule as follows with understanding of Labor Day weekend increasing timeline…"
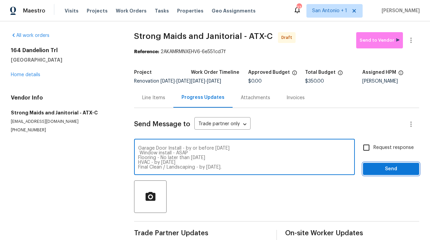
click at [372, 173] on span "Send" at bounding box center [390, 169] width 45 height 8
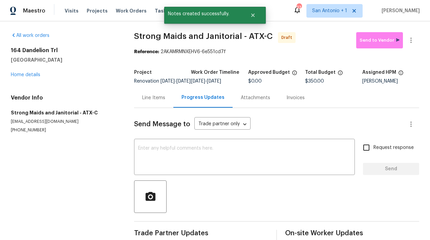
scroll to position [0, 0]
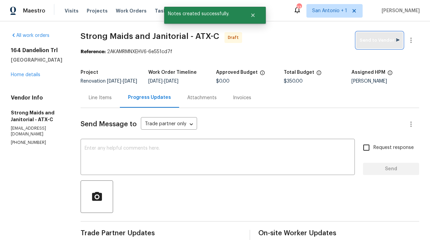
click at [385, 42] on span "Send to Vendor" at bounding box center [379, 41] width 40 height 8
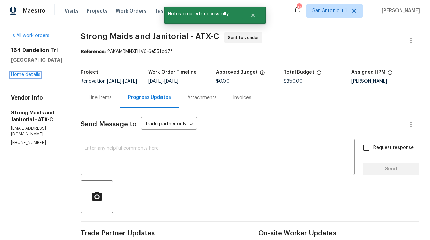
click at [28, 76] on link "Home details" at bounding box center [25, 74] width 29 height 5
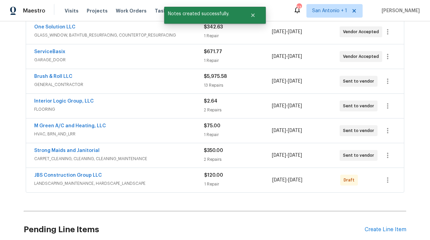
scroll to position [166, 0]
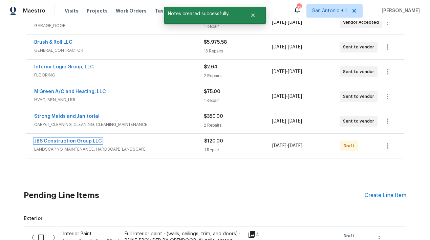
click at [82, 142] on link "JBS Construction Group LLC" at bounding box center [68, 141] width 68 height 5
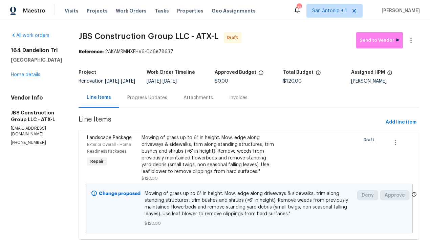
click at [166, 101] on div "Progress Updates" at bounding box center [147, 97] width 40 height 7
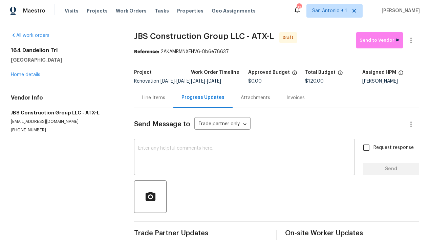
click at [214, 151] on textarea at bounding box center [244, 158] width 212 height 24
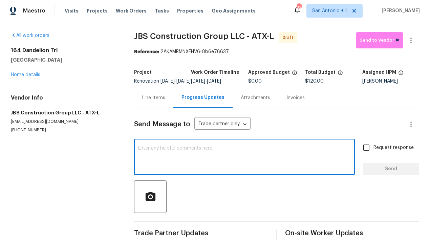
paste textarea "Schedule as follows with understanding of Labor Day weekend increasing timeline…"
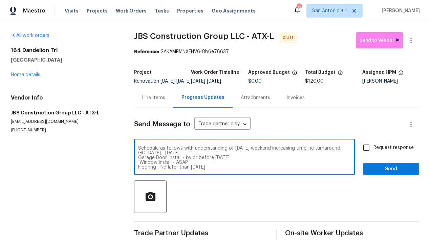
scroll to position [9, 0]
type textarea "Schedule as follows with understanding of Labor Day weekend increasing timeline…"
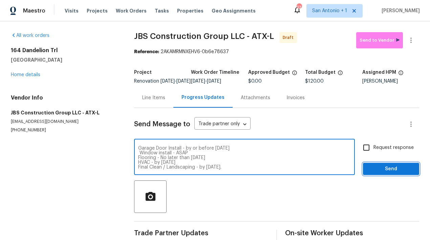
click at [382, 171] on span "Send" at bounding box center [390, 169] width 45 height 8
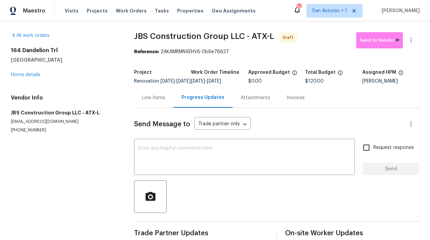
scroll to position [0, 0]
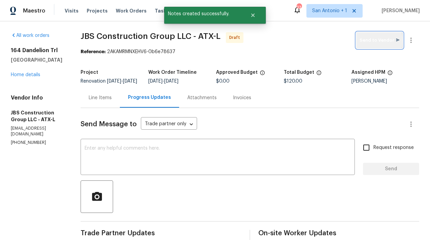
click at [379, 40] on span "Send to Vendor" at bounding box center [379, 41] width 40 height 8
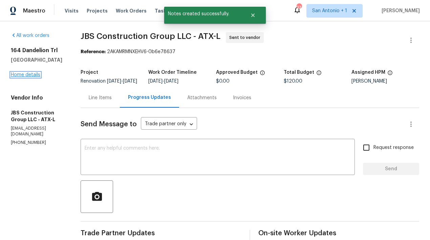
click at [34, 74] on link "Home details" at bounding box center [25, 74] width 29 height 5
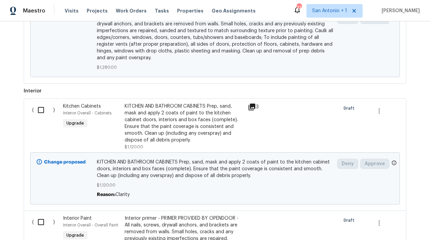
scroll to position [322, 0]
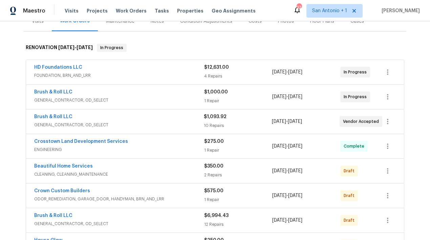
scroll to position [98, 0]
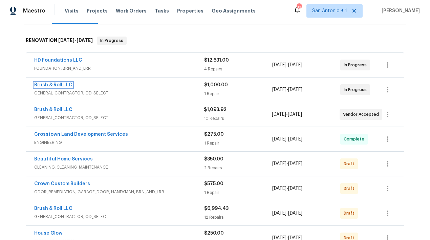
click at [52, 85] on link "Brush & Roll LLC" at bounding box center [53, 85] width 38 height 5
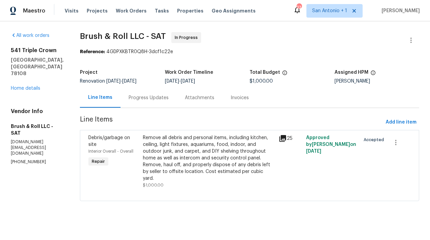
click at [148, 97] on div "Progress Updates" at bounding box center [149, 97] width 40 height 7
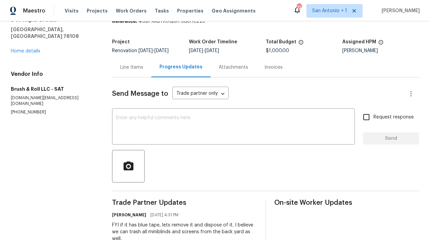
scroll to position [29, 0]
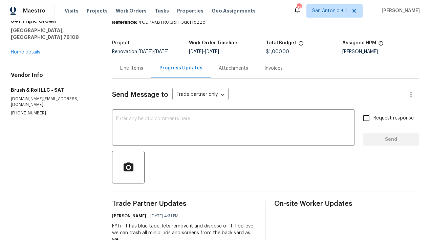
click at [134, 71] on div "Line Items" at bounding box center [131, 68] width 23 height 7
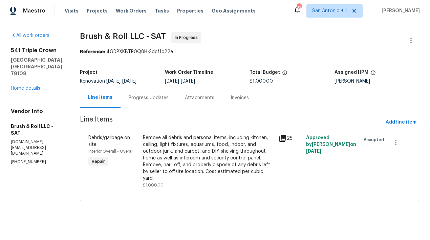
click at [189, 158] on div "Remove all debris and personal items, including kitchen, ceiling, light fixture…" at bounding box center [209, 157] width 132 height 47
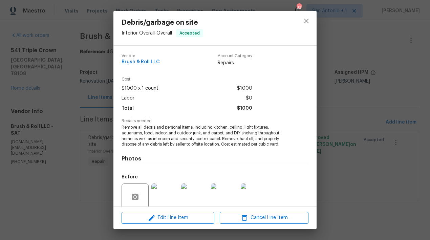
scroll to position [55, 0]
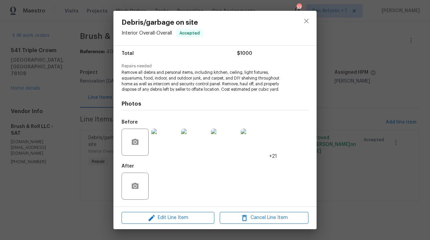
click at [172, 144] on img at bounding box center [164, 142] width 27 height 27
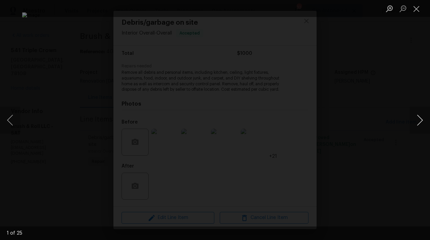
click at [417, 120] on button "Next image" at bounding box center [419, 120] width 20 height 27
click at [419, 120] on button "Next image" at bounding box center [419, 120] width 20 height 27
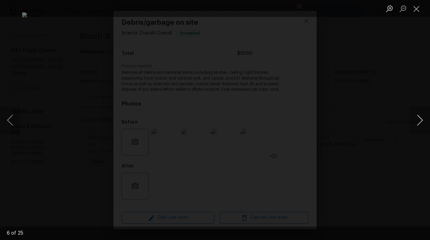
click at [419, 120] on button "Next image" at bounding box center [419, 120] width 20 height 27
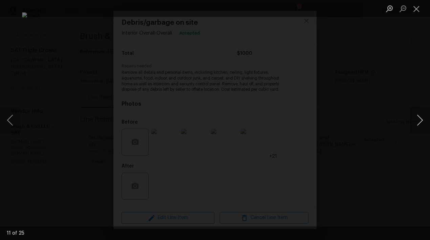
click at [419, 120] on button "Next image" at bounding box center [419, 120] width 20 height 27
click at [13, 117] on button "Previous image" at bounding box center [10, 120] width 20 height 27
click at [419, 117] on button "Next image" at bounding box center [419, 120] width 20 height 27
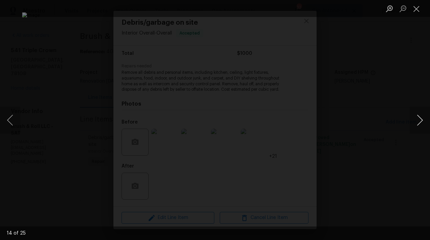
click at [419, 117] on button "Next image" at bounding box center [419, 120] width 20 height 27
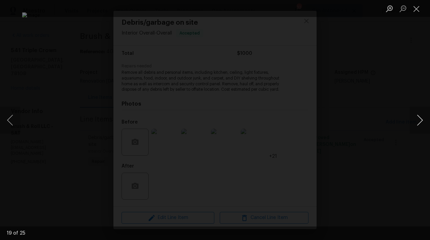
click at [419, 117] on button "Next image" at bounding box center [419, 120] width 20 height 27
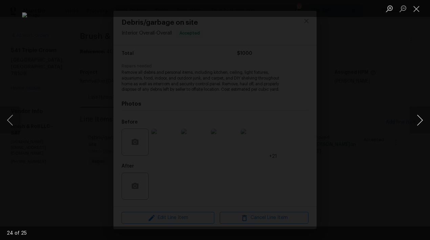
click at [422, 121] on button "Next image" at bounding box center [419, 120] width 20 height 27
click at [420, 120] on button "Next image" at bounding box center [419, 120] width 20 height 27
click at [417, 119] on button "Next image" at bounding box center [419, 120] width 20 height 27
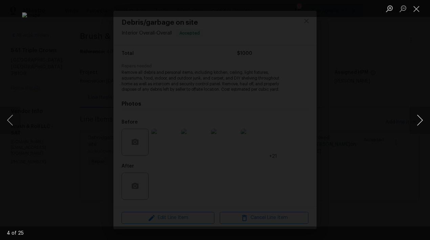
click at [417, 119] on button "Next image" at bounding box center [419, 120] width 20 height 27
click at [416, 13] on button "Close lightbox" at bounding box center [416, 9] width 14 height 12
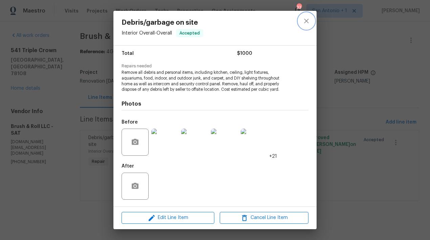
click at [306, 23] on icon "close" at bounding box center [306, 21] width 8 height 8
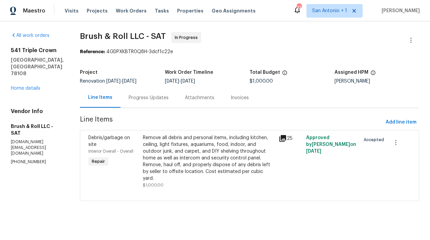
click at [198, 160] on div "Remove all debris and personal items, including kitchen, ceiling, light fixture…" at bounding box center [209, 157] width 132 height 47
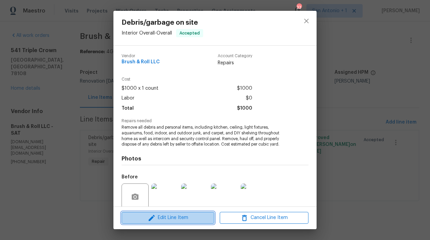
click at [168, 215] on span "Edit Line Item" at bounding box center [167, 217] width 89 height 8
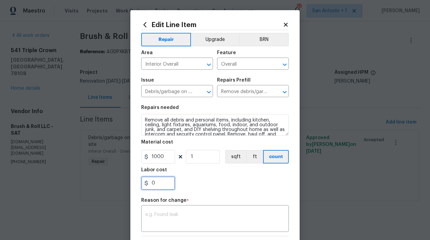
click at [155, 185] on input "0" at bounding box center [158, 183] width 34 height 14
type input "700"
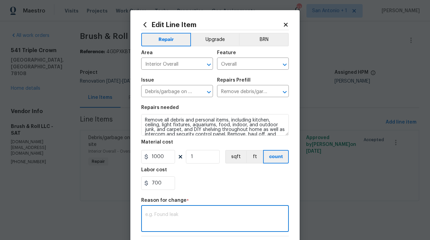
click at [176, 216] on textarea at bounding box center [214, 219] width 139 height 14
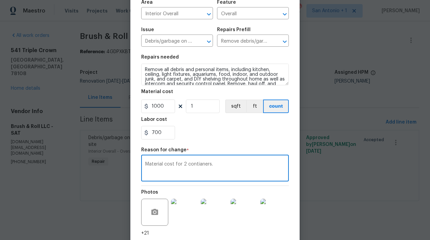
scroll to position [78, 0]
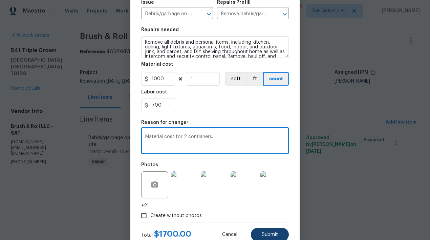
type textarea "Material cost for 2 contianers."
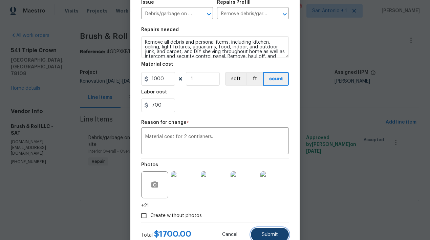
click at [271, 230] on button "Submit" at bounding box center [270, 235] width 38 height 14
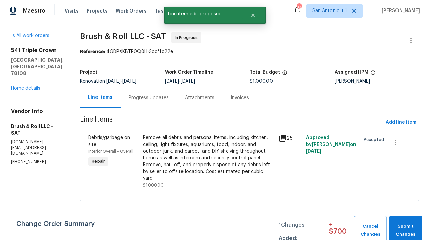
scroll to position [0, 0]
click at [412, 223] on span "Submit Changes" at bounding box center [405, 231] width 26 height 16
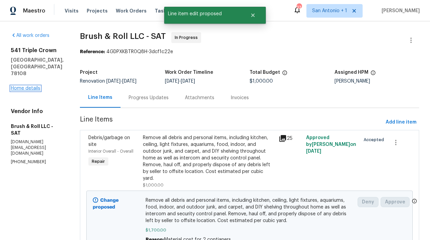
click at [28, 86] on link "Home details" at bounding box center [25, 88] width 29 height 5
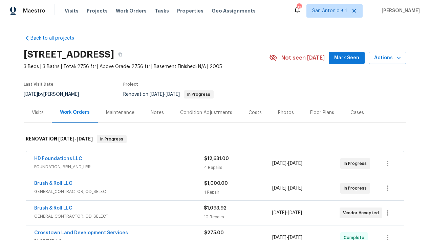
click at [351, 58] on span "Mark Seen" at bounding box center [346, 58] width 25 height 8
click at [349, 62] on span "Mark Seen" at bounding box center [346, 58] width 25 height 8
